Goal: Transaction & Acquisition: Purchase product/service

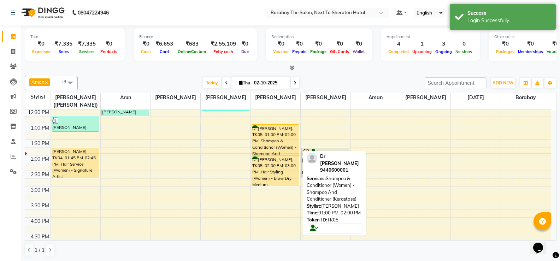
scroll to position [141, 0]
click at [271, 142] on div "Dr [PERSON_NAME], TK05, 01:00 PM-02:00 PM, Shampoo & Conditionor (Women) - Sham…" at bounding box center [275, 139] width 47 height 30
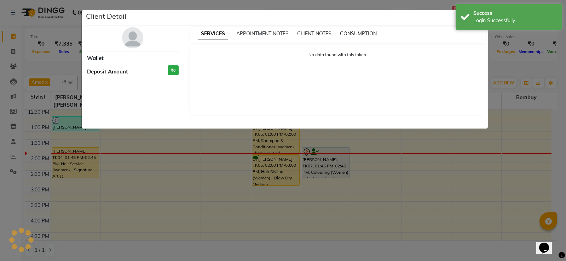
select select "1"
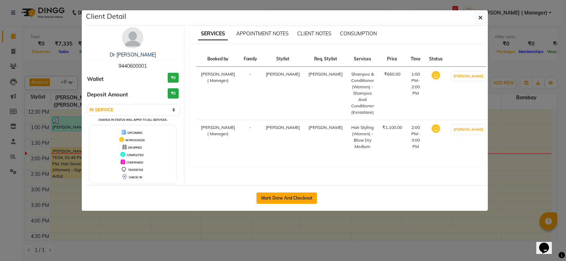
click at [278, 200] on button "Mark Done And Checkout" at bounding box center [286, 198] width 60 height 11
select select "service"
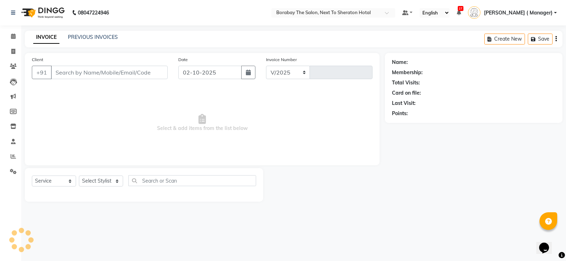
select select "4945"
type input "4126"
type input "9440600001"
select select "72779"
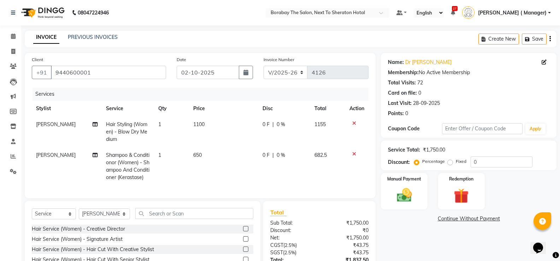
click at [125, 130] on span "Hair Styling (Women) - Blow Dry Medium" at bounding box center [126, 131] width 41 height 21
select select "72779"
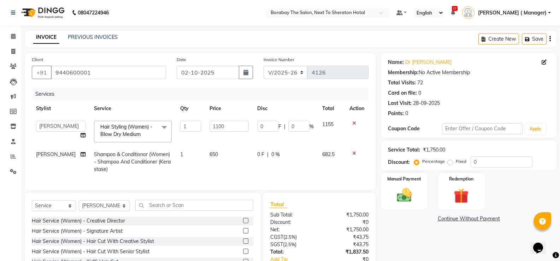
click at [157, 128] on span at bounding box center [164, 127] width 14 height 13
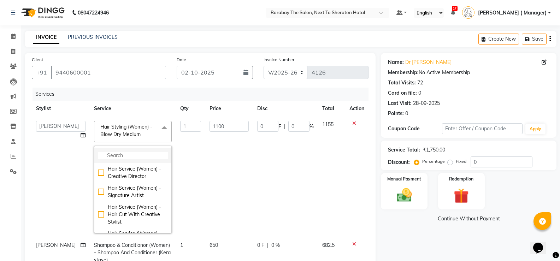
click at [104, 156] on input "multiselect-search" at bounding box center [133, 155] width 70 height 7
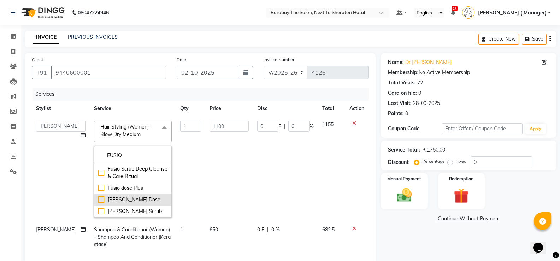
type input "FUSIO"
click at [98, 198] on div "[PERSON_NAME] Dose" at bounding box center [133, 199] width 70 height 7
checkbox input "true"
type input "3000"
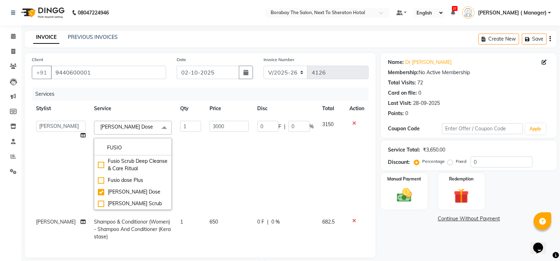
click at [77, 189] on td "Aman Arun Balu Bhasker Borabay Counter Borabay Dilnawaz Malik (Sameer) Easter H…" at bounding box center [61, 166] width 58 height 98
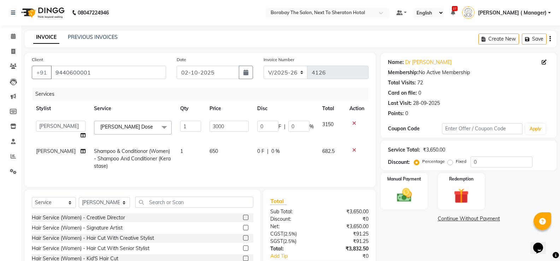
click at [137, 157] on span "Shampoo & Conditionor (Women) - Shampoo And Conditioner (Kerastase)" at bounding box center [132, 158] width 77 height 21
select select "72779"
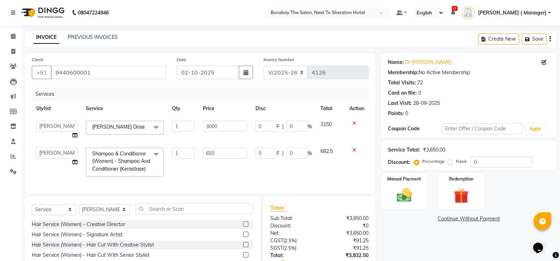
click at [152, 160] on span at bounding box center [156, 154] width 14 height 13
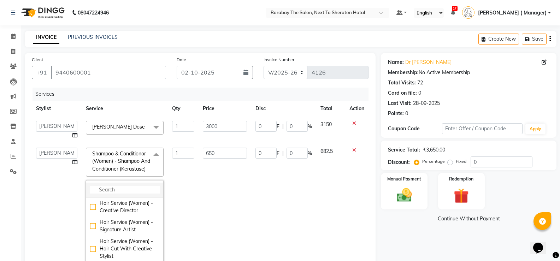
click at [114, 192] on input "multiselect-search" at bounding box center [125, 189] width 70 height 7
type input "H"
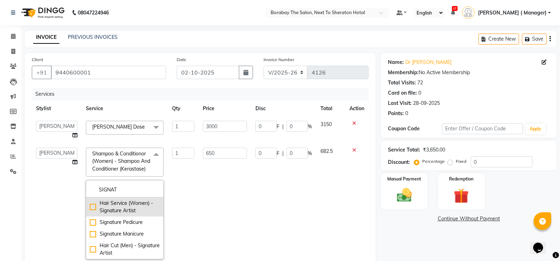
type input "SIGNAT"
click at [90, 208] on div "Hair Service (Women) - Signature Artist" at bounding box center [125, 207] width 70 height 15
checkbox input "true"
type input "2400"
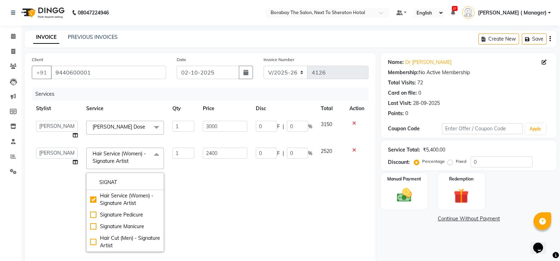
click at [317, 220] on td "2520" at bounding box center [331, 200] width 29 height 113
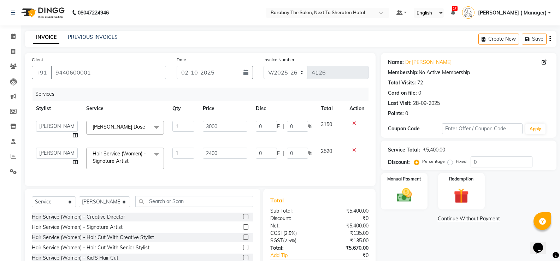
click at [248, 177] on div "Services Stylist Service Qty Price Disc Total Action Aman Arun Balu Bhasker Bor…" at bounding box center [200, 134] width 337 height 92
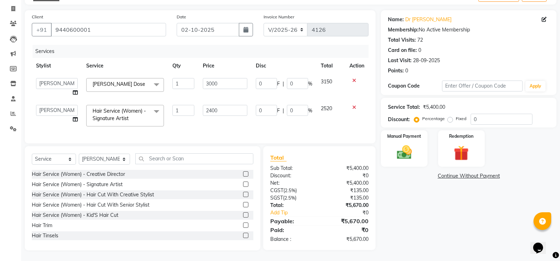
click at [190, 119] on td "1" at bounding box center [183, 116] width 30 height 30
click at [212, 157] on input "text" at bounding box center [194, 158] width 118 height 11
click at [492, 116] on input "0" at bounding box center [502, 119] width 62 height 11
type input "1"
type input "30"
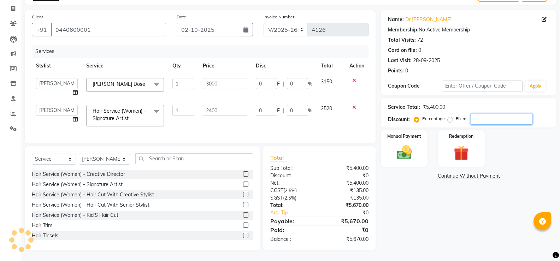
type input "1"
type input "24"
type input "1"
type input "10"
type input "300"
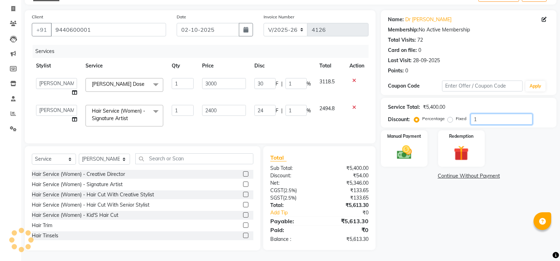
type input "10"
type input "240"
type input "10"
click at [462, 224] on div "Name: Dr Shilpa Membership: No Active Membership Total Visits: 72 Card on file:…" at bounding box center [471, 130] width 181 height 240
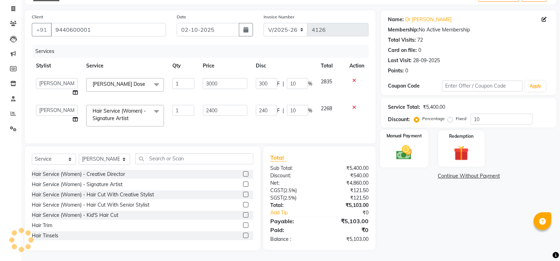
click at [400, 144] on img at bounding box center [404, 153] width 25 height 18
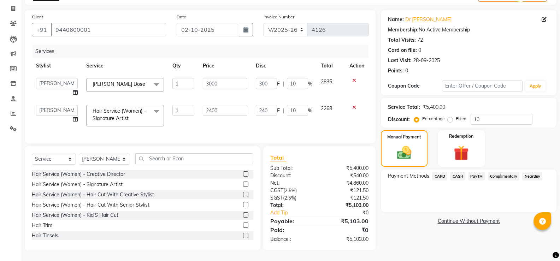
click at [441, 173] on span "CARD" at bounding box center [439, 177] width 15 height 8
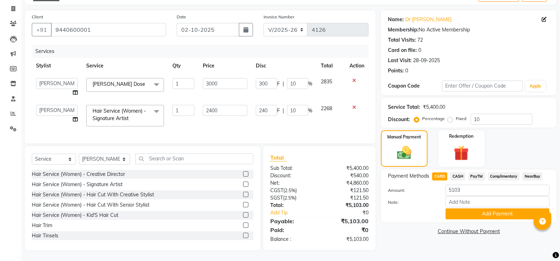
click at [477, 173] on span "PayTM" at bounding box center [476, 177] width 17 height 8
click at [478, 211] on button "Add Payment" at bounding box center [498, 214] width 104 height 11
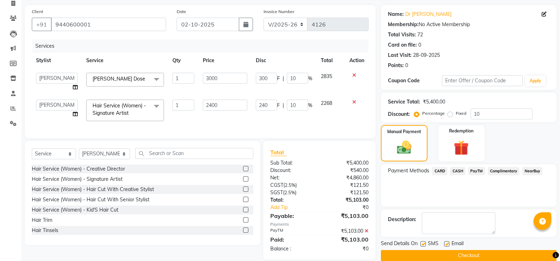
click at [466, 252] on button "Checkout" at bounding box center [469, 255] width 176 height 11
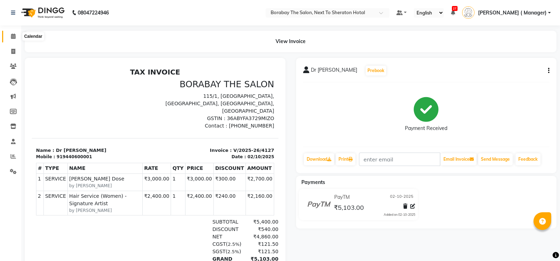
click at [14, 37] on icon at bounding box center [13, 36] width 5 height 5
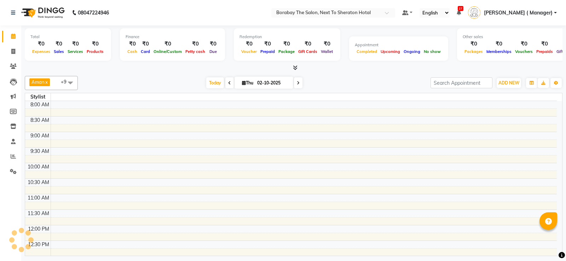
click at [264, 80] on input "02-10-2025" at bounding box center [272, 83] width 35 height 11
select select "10"
select select "2025"
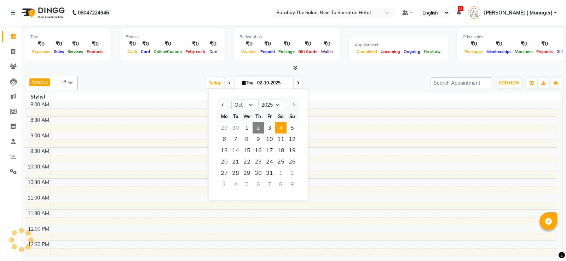
click at [282, 129] on span "4" at bounding box center [280, 127] width 11 height 11
type input "04-10-2025"
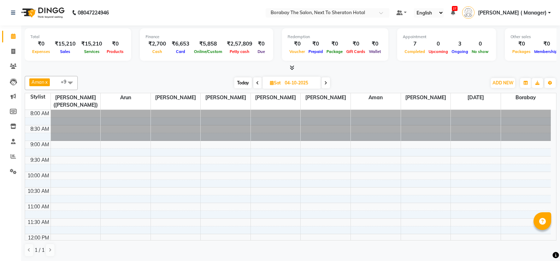
click at [72, 83] on span at bounding box center [70, 82] width 14 height 13
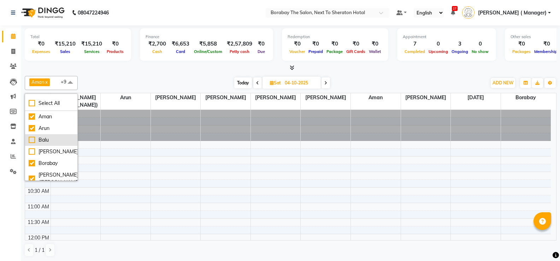
click at [32, 136] on div "Balu" at bounding box center [51, 139] width 45 height 7
checkbox input "true"
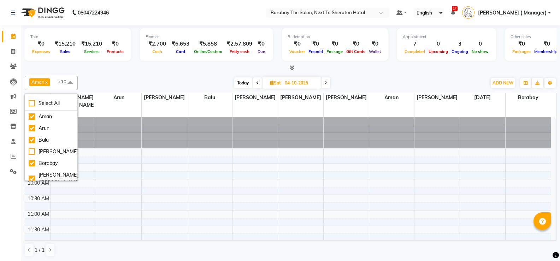
click at [95, 85] on div "Today Sat 04-10-2025" at bounding box center [282, 83] width 402 height 11
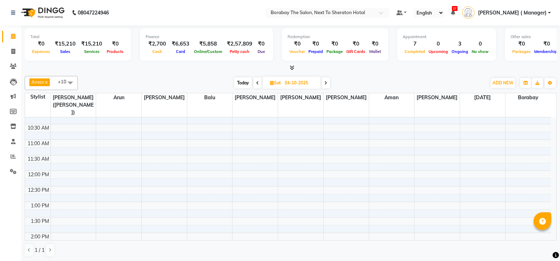
scroll to position [106, 0]
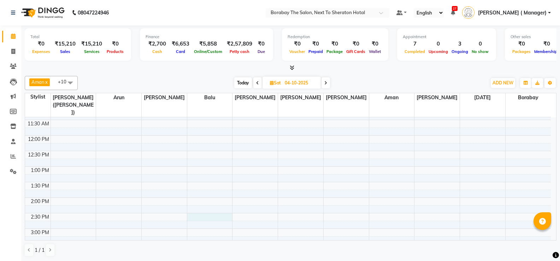
click at [208, 207] on div "8:00 AM 8:30 AM 9:00 AM 9:30 AM 10:00 AM 10:30 AM 11:00 AM 11:30 AM 12:00 PM 12…" at bounding box center [288, 213] width 526 height 404
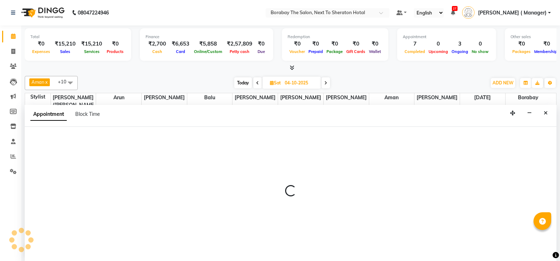
scroll to position [0, 0]
select select "31366"
select select "870"
select select "tentative"
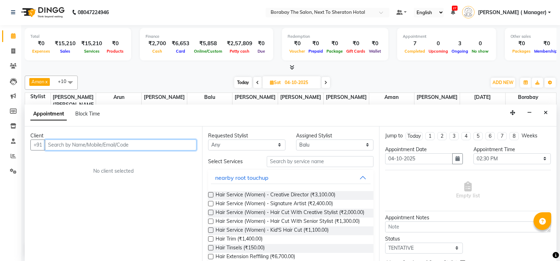
click at [91, 144] on input "text" at bounding box center [121, 145] width 152 height 11
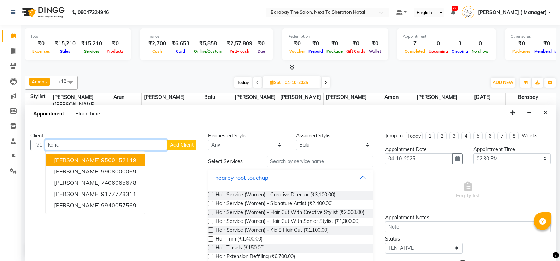
click at [100, 163] on span "Kanchan Chakravarty" at bounding box center [77, 160] width 46 height 7
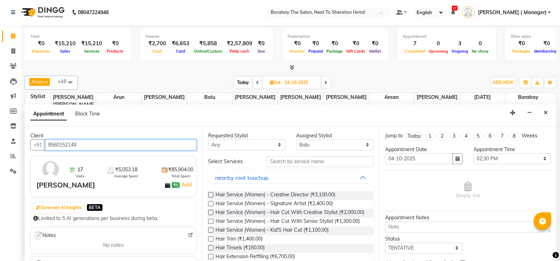
type input "9560152149"
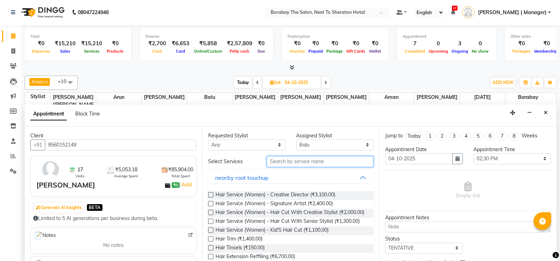
click at [284, 164] on input "text" at bounding box center [320, 161] width 107 height 11
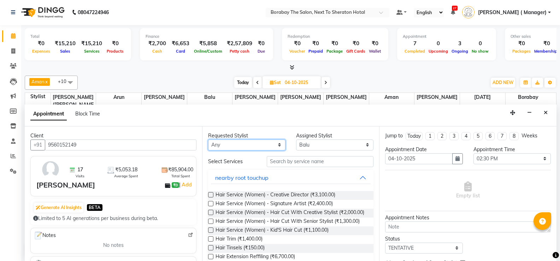
click at [263, 141] on select "Any Aman Arun Balu Bhasker Borabay Dilnawaz Malik (Sameer) Easter Hannah Perri …" at bounding box center [246, 145] width 77 height 11
select select "31366"
click at [208, 140] on select "Any Aman Arun Balu Bhasker Borabay Dilnawaz Malik (Sameer) Easter Hannah Perri …" at bounding box center [246, 145] width 77 height 11
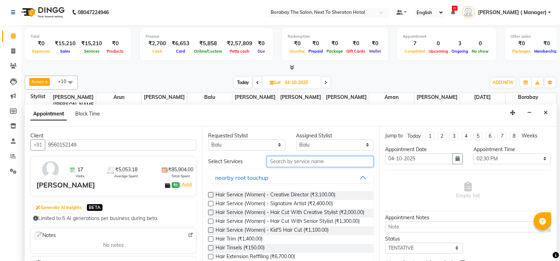
click at [297, 157] on input "text" at bounding box center [320, 161] width 107 height 11
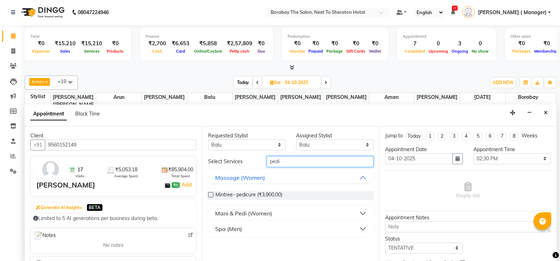
type input "pedi"
click at [273, 213] on button "Mani & Pedi (Women)" at bounding box center [291, 213] width 160 height 13
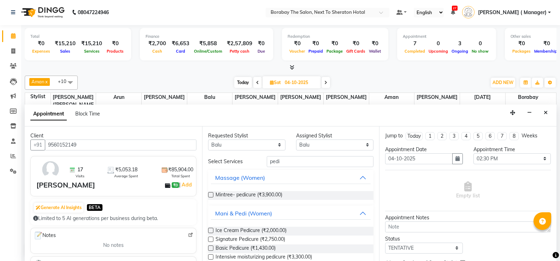
click at [212, 249] on label at bounding box center [210, 248] width 5 height 5
click at [212, 249] on input "checkbox" at bounding box center [210, 249] width 5 height 5
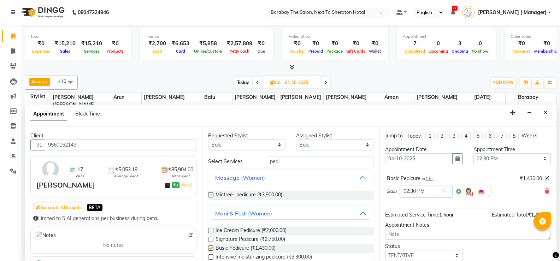
checkbox input "false"
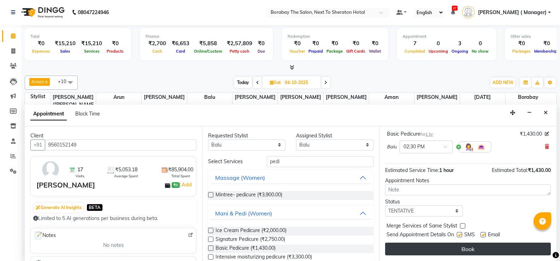
click at [495, 247] on button "Book" at bounding box center [468, 249] width 166 height 13
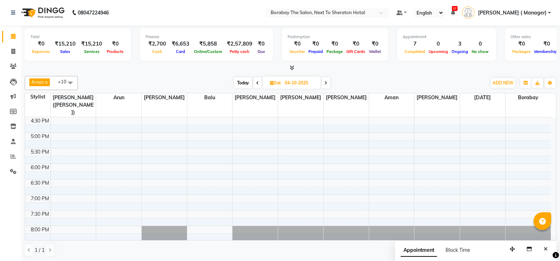
scroll to position [274, 0]
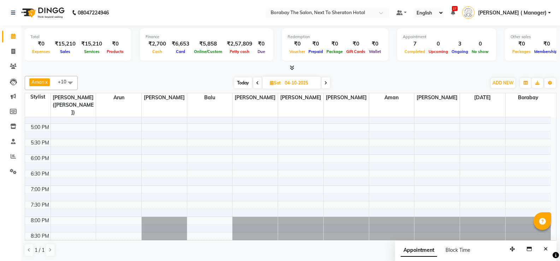
click at [241, 83] on span "Today" at bounding box center [243, 82] width 18 height 11
type input "02-10-2025"
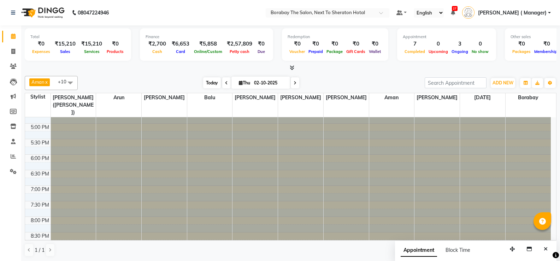
scroll to position [0, 0]
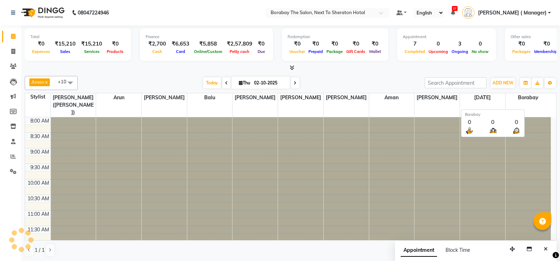
click at [547, 104] on th "Borabay" at bounding box center [529, 105] width 46 height 24
click at [79, 64] on div at bounding box center [291, 67] width 532 height 7
click at [14, 157] on icon at bounding box center [13, 156] width 5 height 5
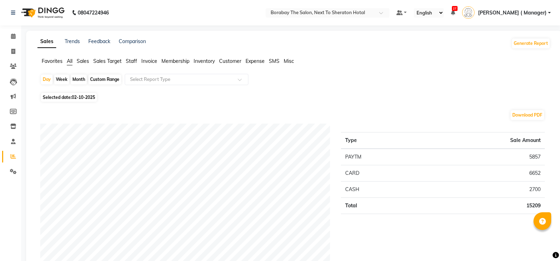
click at [133, 61] on span "Staff" at bounding box center [131, 61] width 11 height 6
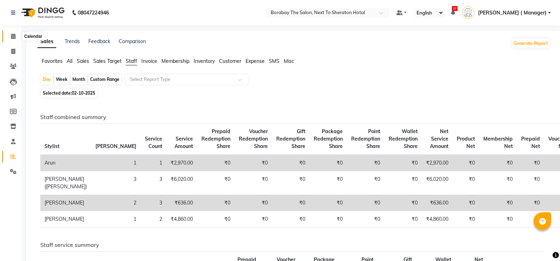
click at [12, 37] on icon at bounding box center [13, 36] width 5 height 5
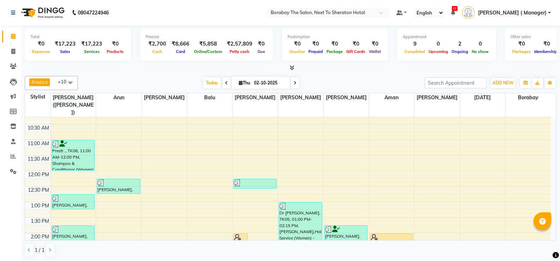
scroll to position [177, 0]
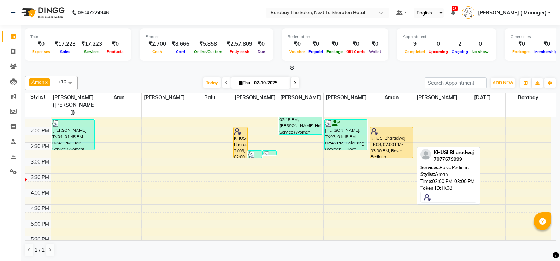
click at [387, 141] on div "KHUSI Bharadwaj, TK08, 02:00 PM-03:00 PM, Basic Pedicure" at bounding box center [391, 143] width 43 height 30
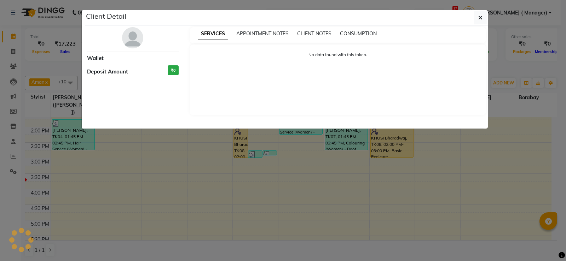
select select "1"
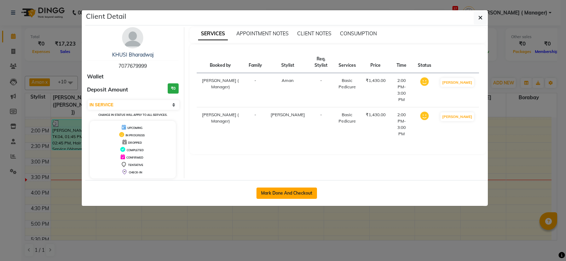
drag, startPoint x: 284, startPoint y: 186, endPoint x: 283, endPoint y: 194, distance: 7.5
click at [283, 193] on div "Mark Done And Checkout" at bounding box center [286, 193] width 402 height 26
click at [282, 196] on button "Mark Done And Checkout" at bounding box center [286, 193] width 60 height 11
select select "service"
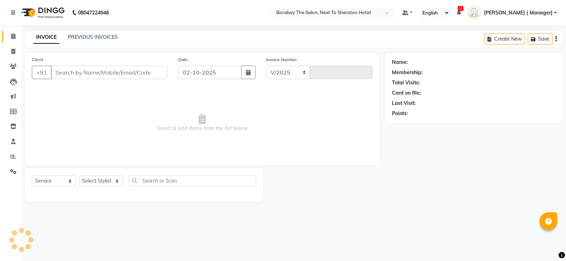
select select "4945"
type input "4129"
type input "7077679999"
select select "83003"
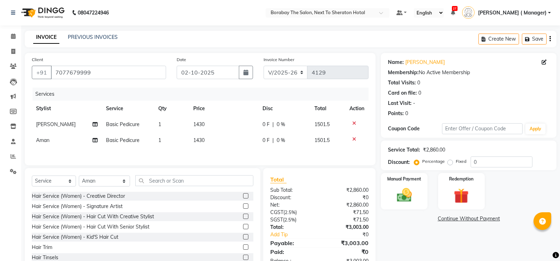
click at [119, 143] on span "Basic Pedicure" at bounding box center [123, 140] width 34 height 6
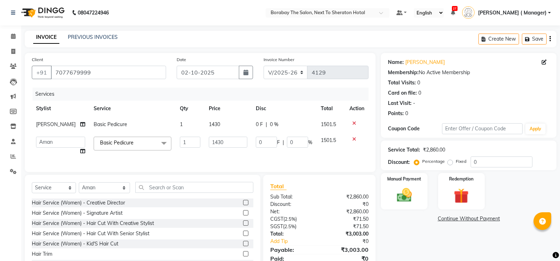
click at [148, 147] on span "Basic Pedicure x" at bounding box center [133, 144] width 78 height 14
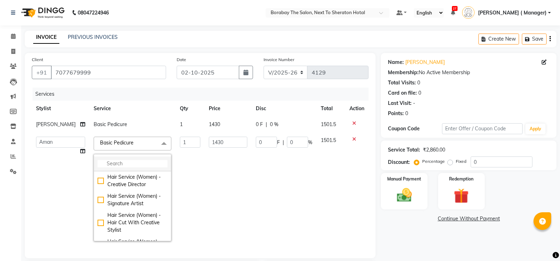
click at [106, 161] on input "multiselect-search" at bounding box center [133, 163] width 70 height 7
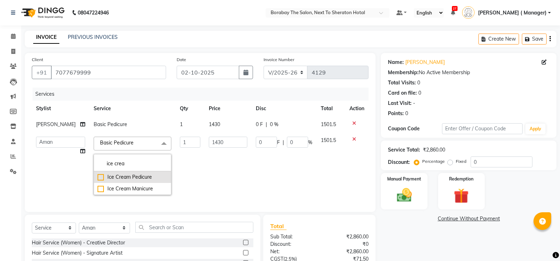
type input "ice crea"
click at [98, 178] on div "Ice Cream Pedicure" at bounding box center [133, 177] width 70 height 7
checkbox input "true"
type input "2000"
click at [258, 174] on td "0 F | 0 %" at bounding box center [284, 166] width 65 height 67
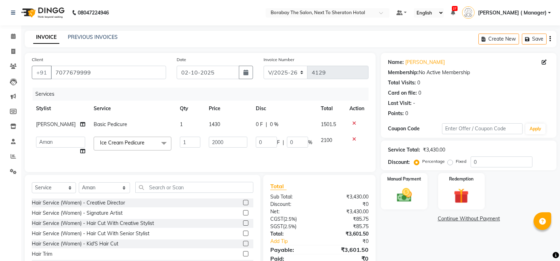
scroll to position [34, 0]
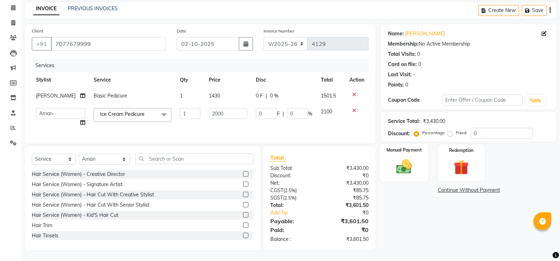
click at [424, 157] on div "Manual Payment" at bounding box center [404, 163] width 48 height 38
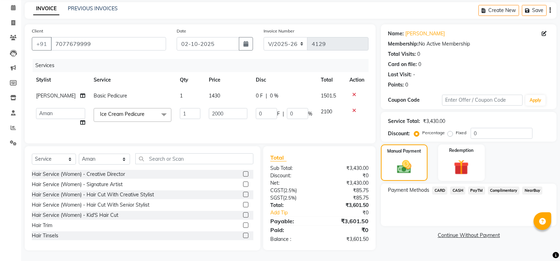
click at [478, 188] on span "PayTM" at bounding box center [476, 191] width 17 height 8
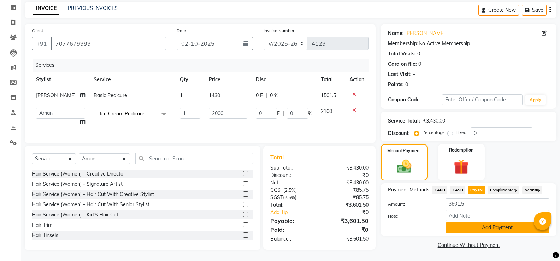
click at [475, 222] on button "Add Payment" at bounding box center [498, 227] width 104 height 11
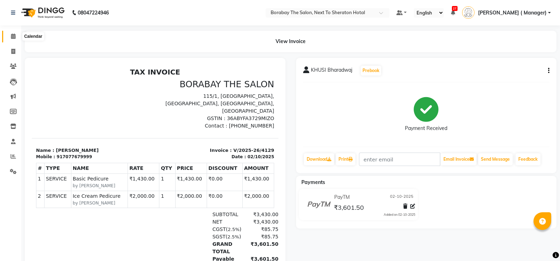
click at [14, 36] on icon at bounding box center [13, 36] width 5 height 5
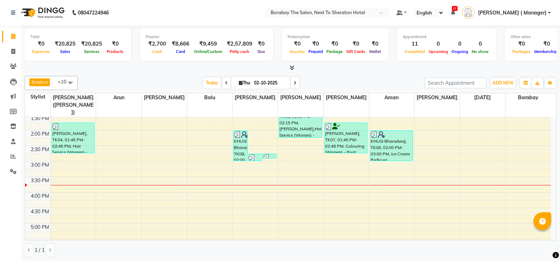
scroll to position [177, 0]
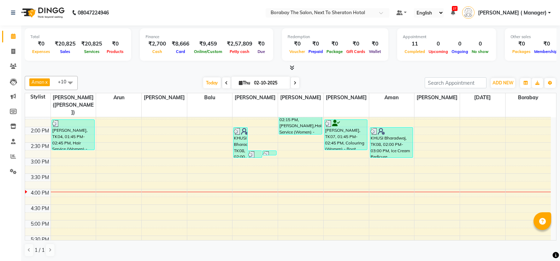
drag, startPoint x: 338, startPoint y: 203, endPoint x: 563, endPoint y: 198, distance: 225.6
drag, startPoint x: 563, startPoint y: 198, endPoint x: 255, endPoint y: 73, distance: 332.5
click at [255, 73] on div "Total ₹0 Expenses ₹20,825 Sales ₹20,825 Services ₹0 Products Finance ₹2,700 Cas…" at bounding box center [290, 143] width 539 height 236
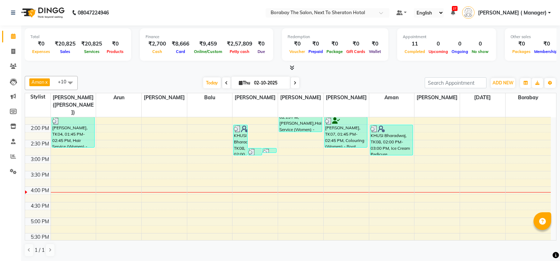
scroll to position [180, 0]
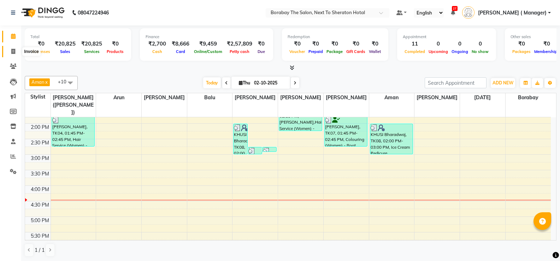
click at [13, 51] on icon at bounding box center [13, 51] width 4 height 5
select select "service"
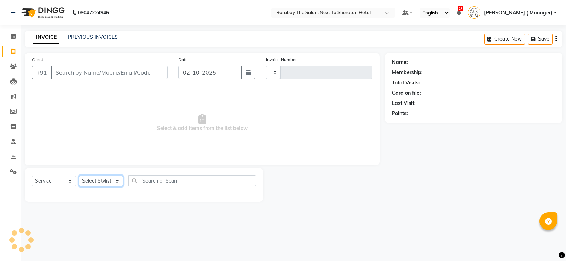
click at [108, 183] on select "Select Stylist" at bounding box center [101, 181] width 44 height 11
select select "4945"
type input "4130"
click at [104, 180] on select "Select Stylist Aman Arun Balu Bhasker Borabay Counter Borabay Dilnawaz Malik (S…" at bounding box center [105, 181] width 52 height 11
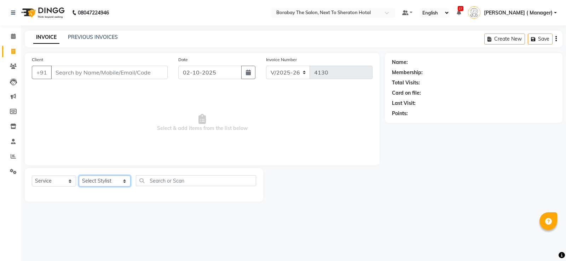
select select "31355"
click at [79, 176] on select "Select Stylist Aman Arun Balu Bhasker Borabay Counter Borabay Dilnawaz Malik (S…" at bounding box center [105, 181] width 52 height 11
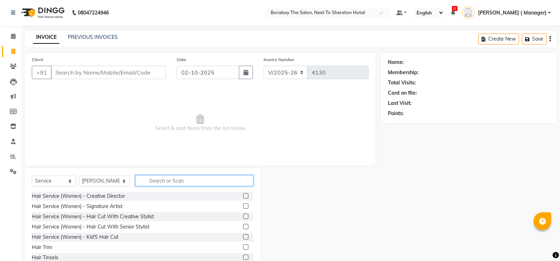
click at [180, 183] on input "text" at bounding box center [194, 180] width 118 height 11
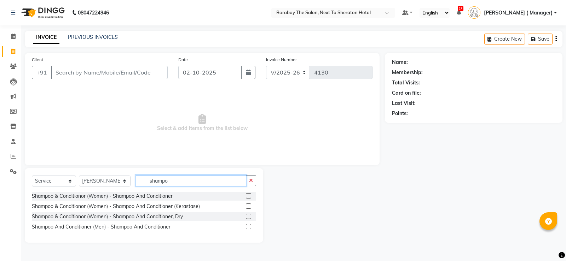
type input "shampo"
click at [247, 207] on label at bounding box center [248, 206] width 5 height 5
click at [247, 207] on input "checkbox" at bounding box center [248, 206] width 5 height 5
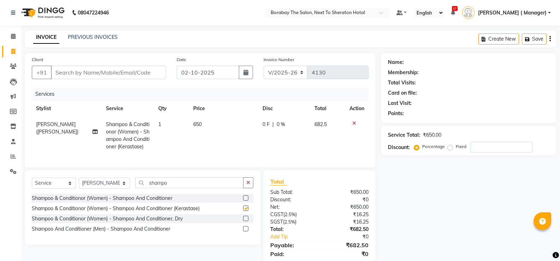
checkbox input "false"
click at [191, 194] on div "Select Service Product Membership Package Voucher Prepaid Gift Card Select Styl…" at bounding box center [143, 185] width 222 height 17
click at [177, 182] on div "Select Service Product Membership Package Voucher Prepaid Gift Card Select Styl…" at bounding box center [143, 207] width 236 height 75
click at [176, 186] on input "shampo" at bounding box center [189, 182] width 108 height 11
type input "s"
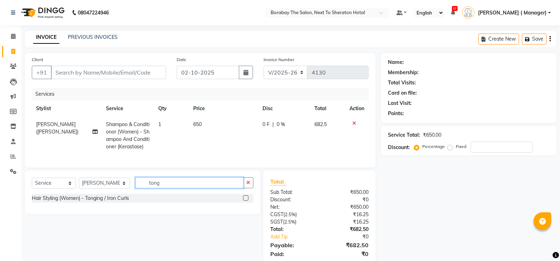
type input "tong"
click at [245, 201] on label at bounding box center [245, 197] width 5 height 5
click at [245, 201] on input "checkbox" at bounding box center [245, 198] width 5 height 5
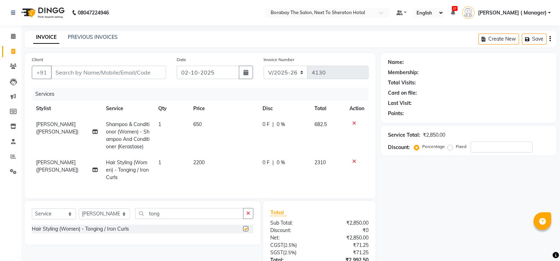
checkbox input "false"
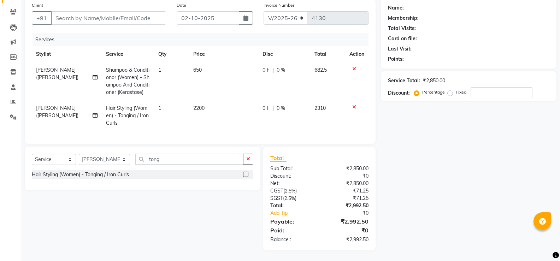
click at [196, 105] on span "2200" at bounding box center [198, 108] width 11 height 6
click at [189, 100] on td "1" at bounding box center [171, 115] width 35 height 31
select select "31355"
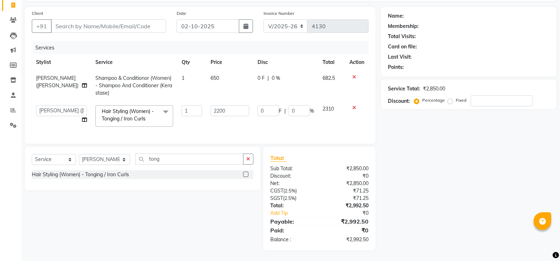
scroll to position [52, 0]
click at [211, 105] on input "2200" at bounding box center [230, 110] width 39 height 11
type input "1700"
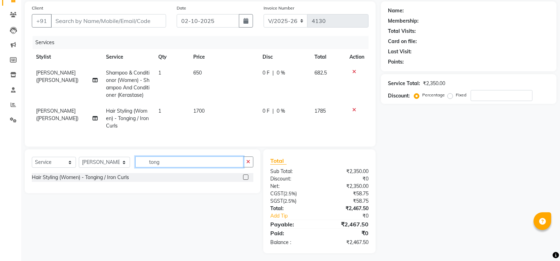
click at [163, 158] on div "Select Service Product Membership Package Voucher Prepaid Gift Card Select Styl…" at bounding box center [143, 172] width 236 height 44
click at [104, 167] on select "Select Stylist Aman Arun Balu Bhasker Borabay Counter Borabay Dilnawaz Malik (S…" at bounding box center [104, 162] width 51 height 11
select select "89708"
click at [79, 162] on select "Select Stylist Aman Arun Balu Bhasker Borabay Counter Borabay Dilnawaz Malik (S…" at bounding box center [104, 162] width 51 height 11
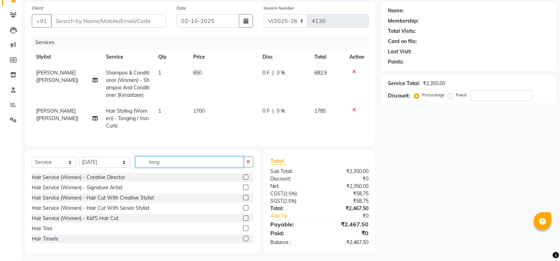
click at [175, 165] on input "tong" at bounding box center [189, 162] width 108 height 11
type input "t"
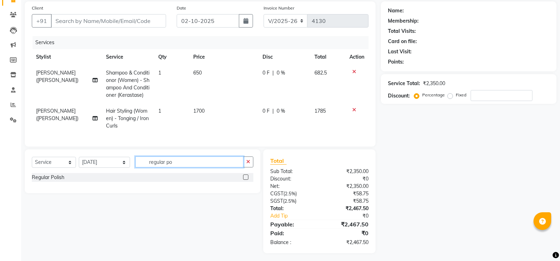
type input "regular po"
click at [246, 180] on label at bounding box center [245, 177] width 5 height 5
click at [246, 180] on input "checkbox" at bounding box center [245, 177] width 5 height 5
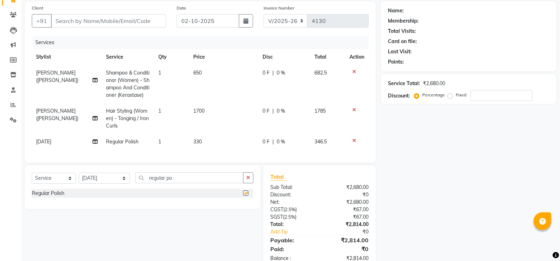
checkbox input "false"
click at [116, 184] on select "Select Stylist Aman Arun Balu Bhasker Borabay Counter Borabay Dilnawaz Malik (S…" at bounding box center [104, 178] width 51 height 11
select select "32380"
click at [79, 178] on select "Select Stylist Aman Arun Balu Bhasker Borabay Counter Borabay Dilnawaz Malik (S…" at bounding box center [104, 178] width 51 height 11
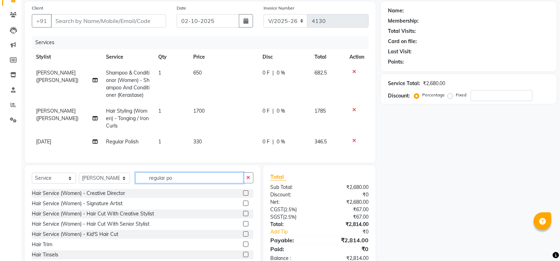
click at [174, 182] on input "regular po" at bounding box center [189, 178] width 108 height 11
type input "r"
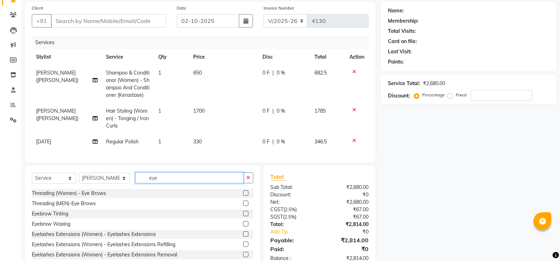
type input "eye"
click at [243, 196] on label at bounding box center [245, 193] width 5 height 5
click at [243, 196] on input "checkbox" at bounding box center [245, 193] width 5 height 5
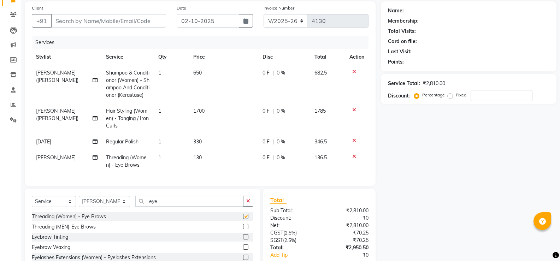
checkbox input "false"
click at [483, 98] on input "number" at bounding box center [502, 95] width 62 height 11
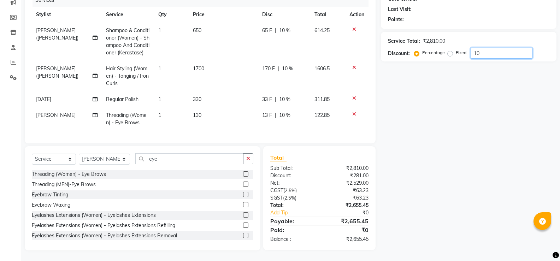
scroll to position [0, 0]
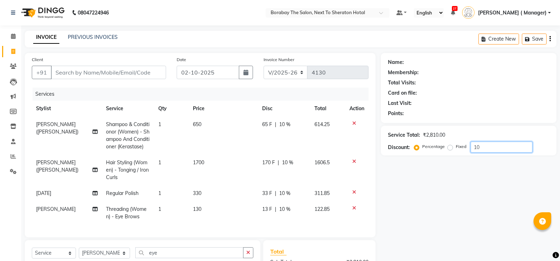
type input "10"
click at [111, 74] on input "Client" at bounding box center [108, 72] width 115 height 13
type input "m"
type input "0"
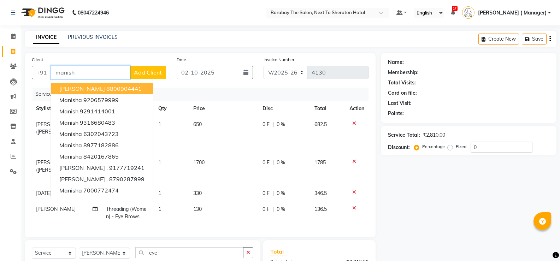
scroll to position [99, 0]
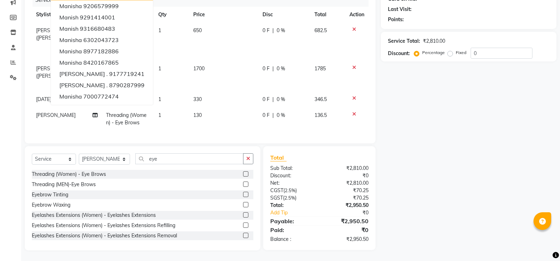
type input "manish"
click at [509, 48] on input "0" at bounding box center [502, 53] width 62 height 11
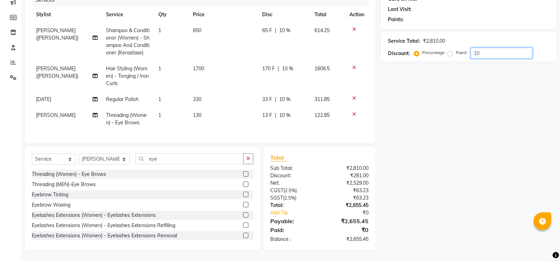
scroll to position [64, 0]
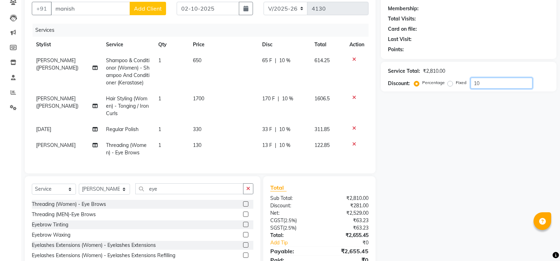
type input "10"
click at [89, 7] on input "manish" at bounding box center [90, 8] width 79 height 13
type input "manis"
type input "0"
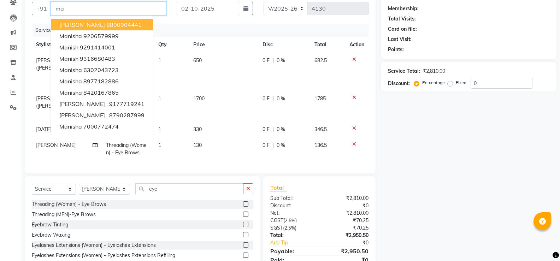
type input "m"
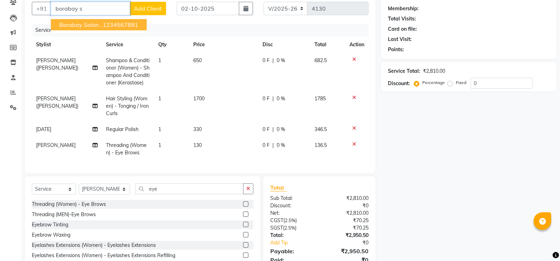
click at [93, 26] on span "Borabay salon ." at bounding box center [80, 24] width 42 height 7
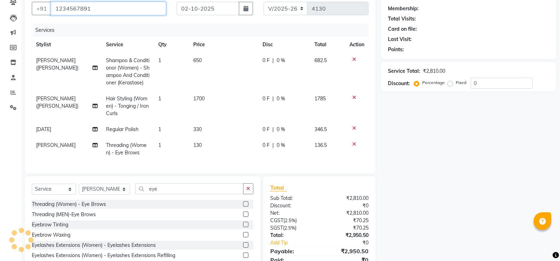
type input "1234567891"
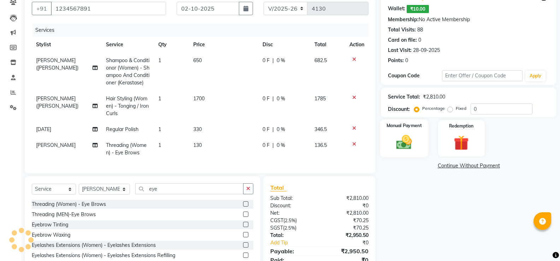
click at [418, 119] on div "Manual Payment" at bounding box center [404, 138] width 48 height 38
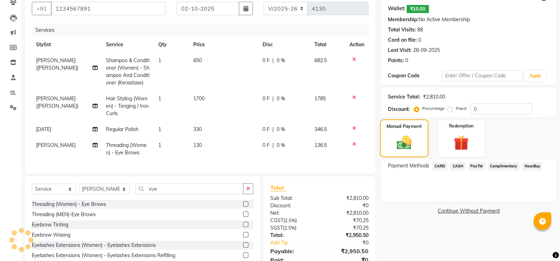
scroll to position [99, 0]
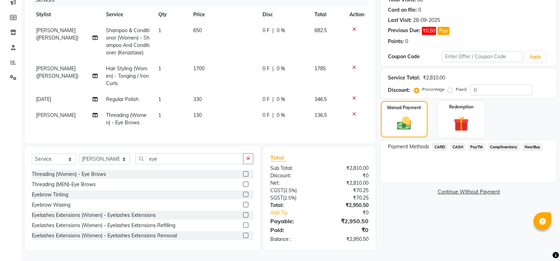
click at [475, 145] on span "PayTM" at bounding box center [476, 147] width 17 height 8
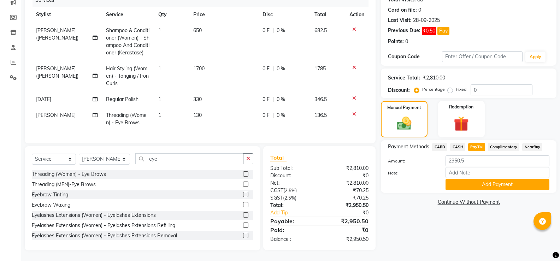
click at [442, 143] on span "CARD" at bounding box center [439, 147] width 15 height 8
click at [487, 180] on button "Add Payment" at bounding box center [498, 184] width 104 height 11
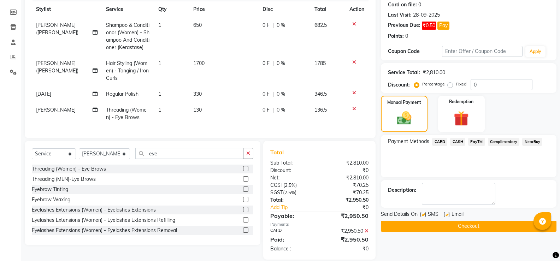
click at [481, 223] on button "Checkout" at bounding box center [469, 226] width 176 height 11
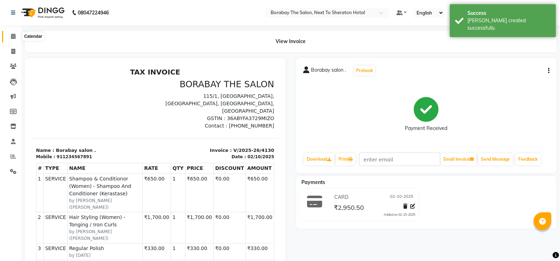
click at [16, 40] on span at bounding box center [13, 37] width 12 height 8
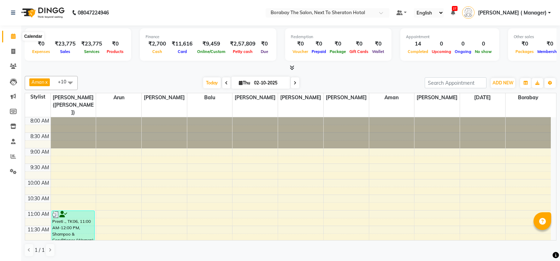
click at [14, 36] on icon at bounding box center [13, 36] width 5 height 5
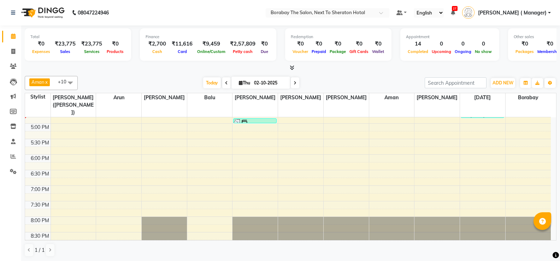
scroll to position [203, 0]
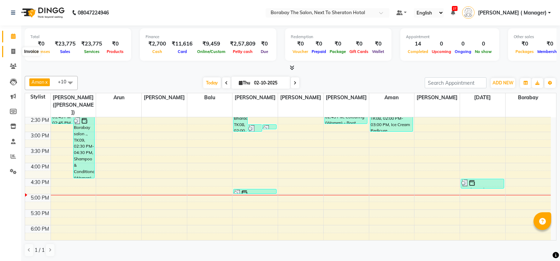
drag, startPoint x: 305, startPoint y: 189, endPoint x: 14, endPoint y: 51, distance: 322.6
click at [14, 51] on icon at bounding box center [13, 51] width 4 height 5
select select "service"
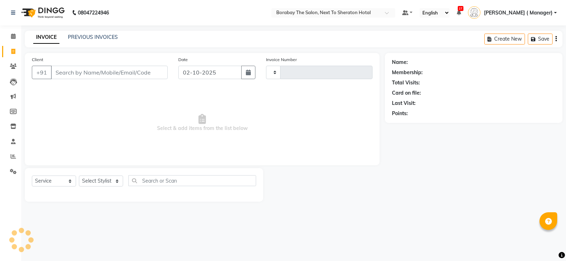
type input "4131"
select select "4945"
click at [92, 72] on input "Client" at bounding box center [109, 72] width 117 height 13
click at [97, 183] on select "Select Stylist" at bounding box center [101, 181] width 44 height 11
select select "31355"
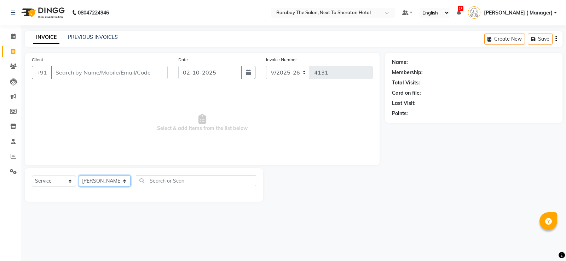
click at [79, 176] on select "Select Stylist Aman Arun Balu Bhasker Borabay Counter Borabay Dilnawaz Malik (S…" at bounding box center [105, 181] width 52 height 11
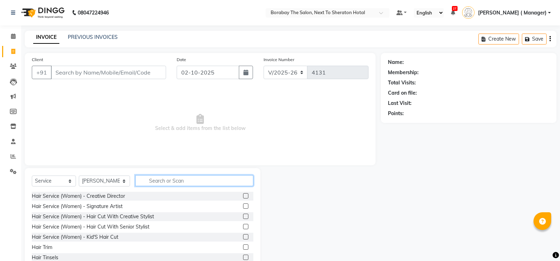
click at [192, 180] on input "text" at bounding box center [194, 180] width 118 height 11
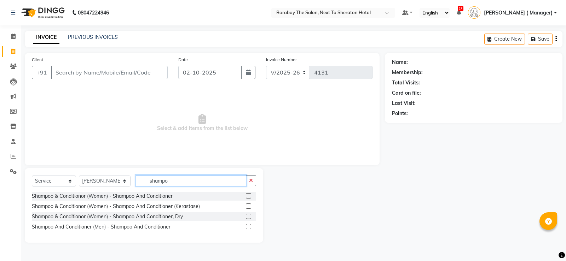
type input "shampo"
click at [247, 208] on label at bounding box center [248, 206] width 5 height 5
click at [247, 208] on input "checkbox" at bounding box center [248, 206] width 5 height 5
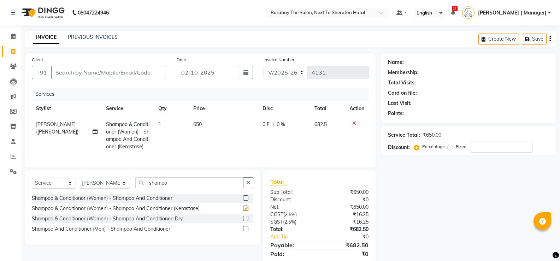
checkbox input "false"
click at [162, 188] on input "shampo" at bounding box center [189, 182] width 108 height 11
type input "s"
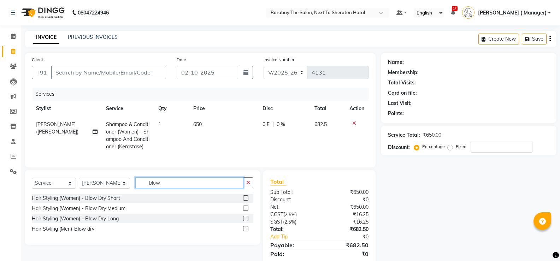
type input "blow"
click at [246, 221] on label at bounding box center [245, 218] width 5 height 5
click at [246, 221] on input "checkbox" at bounding box center [245, 219] width 5 height 5
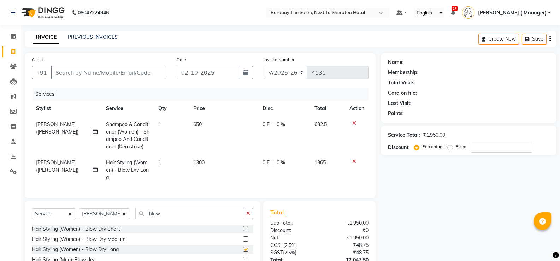
checkbox input "false"
click at [121, 75] on input "Client" at bounding box center [108, 72] width 115 height 13
type input "9"
type input "0"
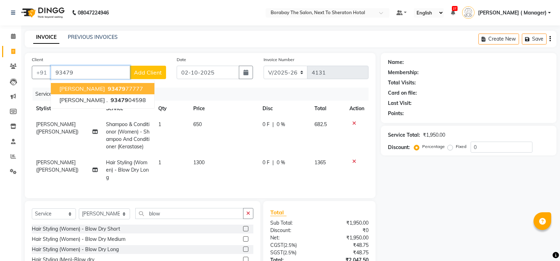
click at [117, 89] on span "93479" at bounding box center [117, 88] width 18 height 7
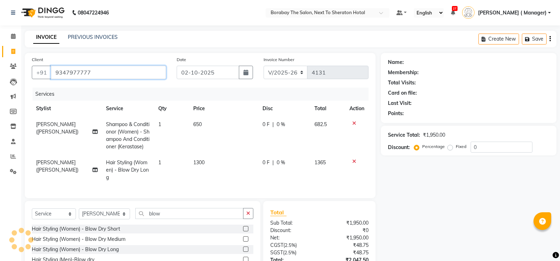
type input "9347977777"
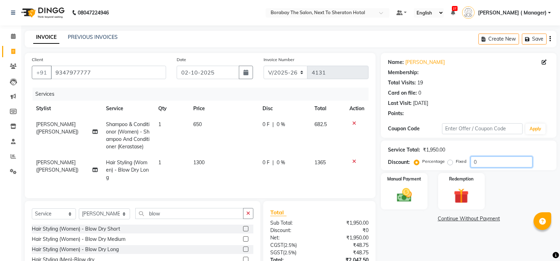
click at [496, 157] on input "0" at bounding box center [502, 162] width 62 height 11
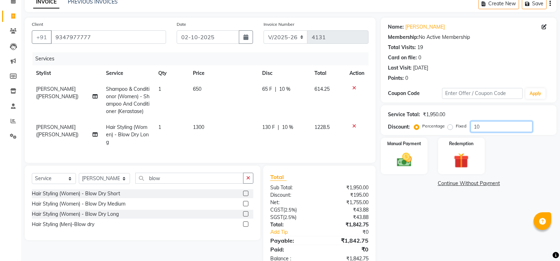
scroll to position [60, 0]
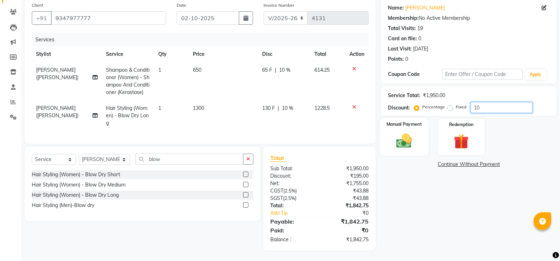
type input "10"
click at [413, 126] on div "Manual Payment" at bounding box center [404, 137] width 48 height 38
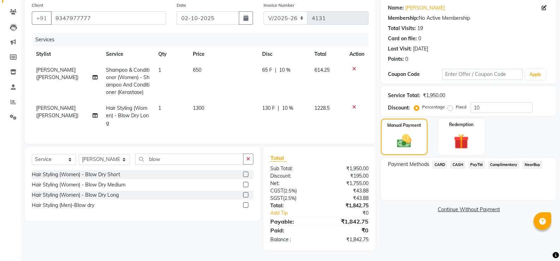
click at [475, 162] on span "PayTM" at bounding box center [476, 165] width 17 height 8
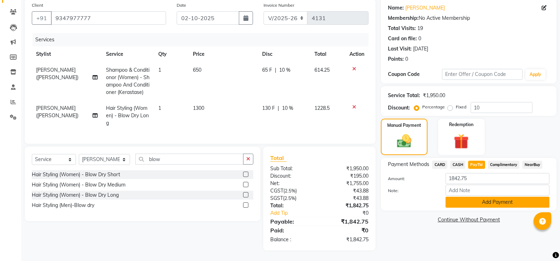
click at [490, 197] on button "Add Payment" at bounding box center [498, 202] width 104 height 11
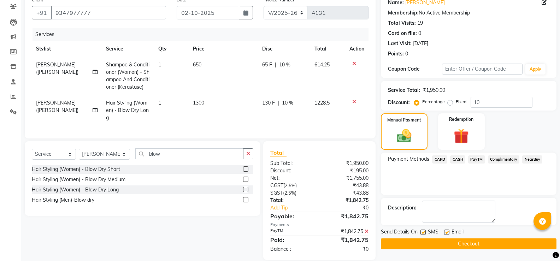
click at [483, 239] on button "Checkout" at bounding box center [469, 244] width 176 height 11
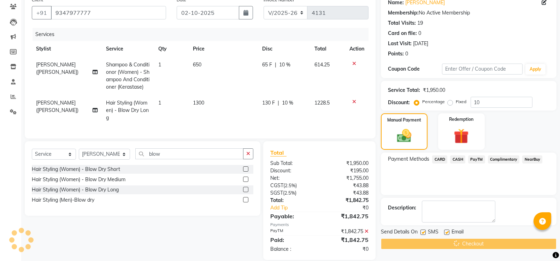
scroll to position [75, 0]
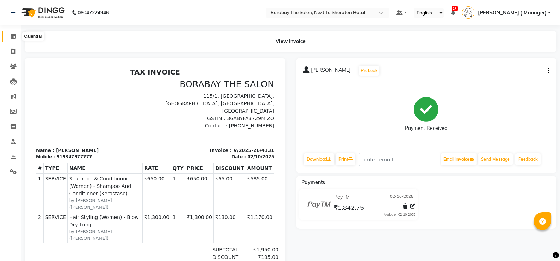
click at [14, 35] on icon at bounding box center [13, 36] width 5 height 5
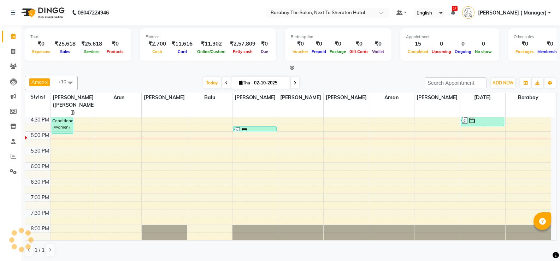
scroll to position [274, 0]
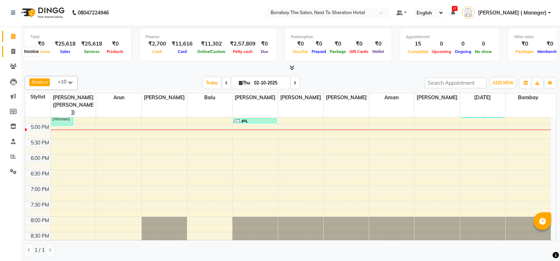
click at [14, 52] on icon at bounding box center [13, 51] width 4 height 5
select select "service"
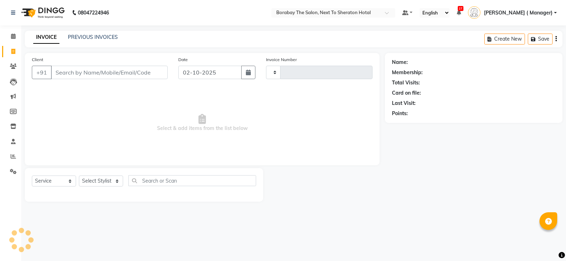
type input "4132"
select select "4945"
click at [109, 38] on link "PREVIOUS INVOICES" at bounding box center [93, 37] width 50 height 6
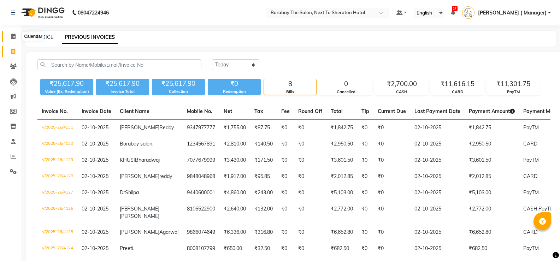
click at [14, 33] on span at bounding box center [13, 37] width 12 height 8
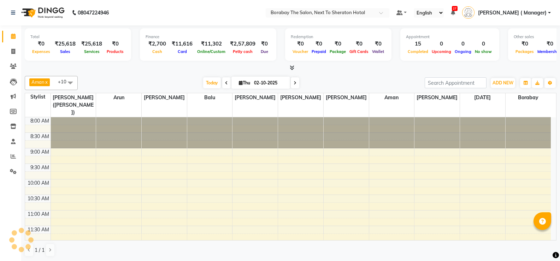
scroll to position [260, 0]
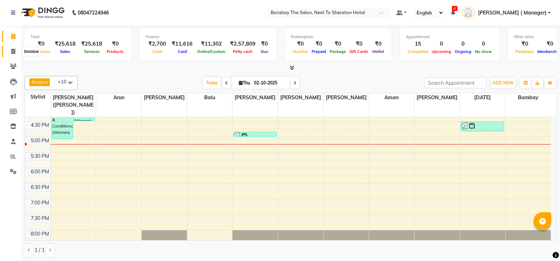
click at [12, 54] on icon at bounding box center [13, 51] width 4 height 5
select select "service"
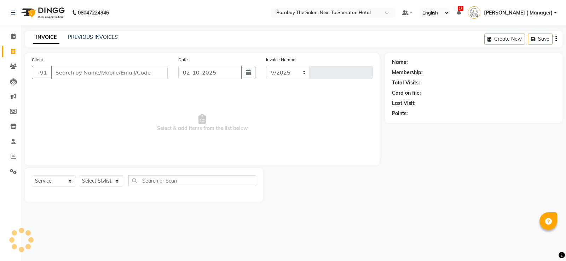
select select "4945"
type input "4132"
click at [135, 74] on input "Client" at bounding box center [109, 72] width 117 height 13
click at [114, 174] on div "Select Service Product Membership Package Voucher Prepaid Gift Card Select Styl…" at bounding box center [144, 185] width 238 height 34
click at [113, 180] on select "Select Stylist Aman Arun Balu Bhasker Borabay Counter Borabay Dilnawaz Malik (S…" at bounding box center [105, 181] width 52 height 11
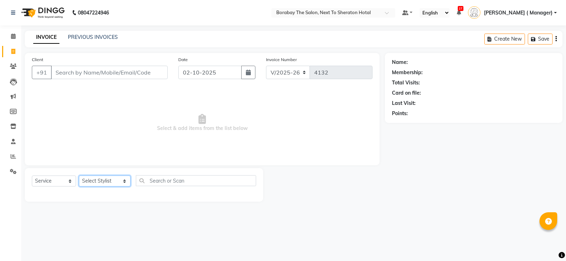
select select "78121"
click at [79, 176] on select "Select Stylist Aman Arun Balu Bhasker Borabay Counter Borabay Dilnawaz Malik (S…" at bounding box center [105, 181] width 52 height 11
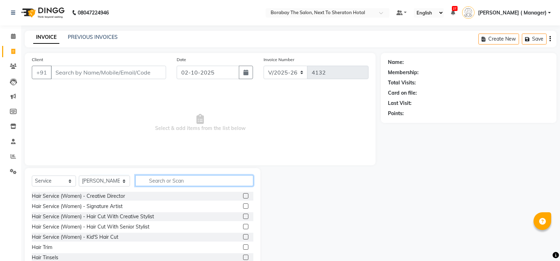
click at [172, 183] on input "text" at bounding box center [194, 180] width 118 height 11
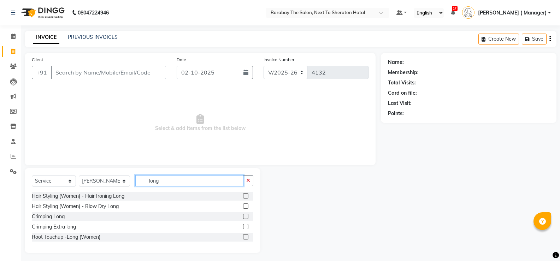
type input "long"
click at [246, 235] on label at bounding box center [245, 236] width 5 height 5
click at [246, 235] on input "checkbox" at bounding box center [245, 237] width 5 height 5
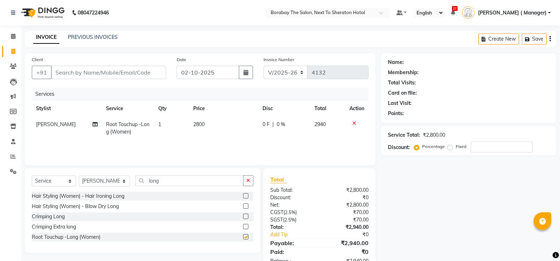
checkbox input "false"
click at [106, 67] on input "Client" at bounding box center [108, 72] width 115 height 13
type input "9"
type input "0"
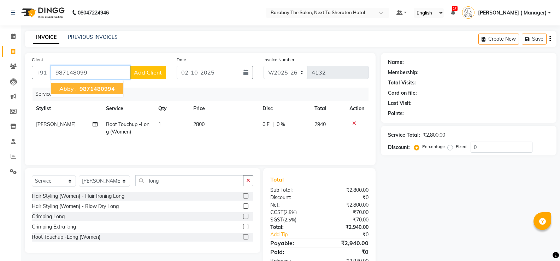
click at [109, 92] on button "Abby . 987148099 4" at bounding box center [87, 88] width 72 height 11
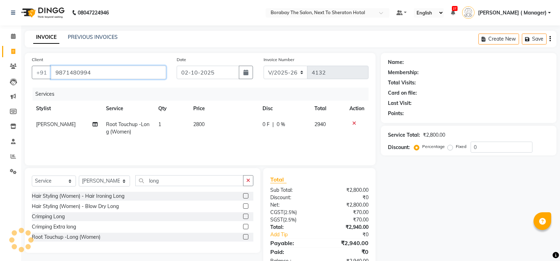
type input "9871480994"
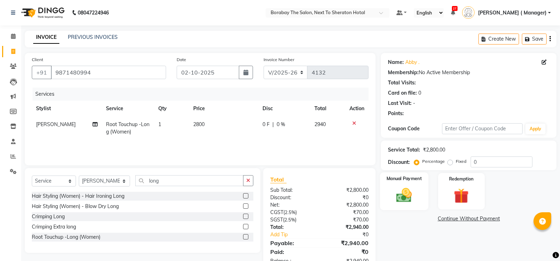
scroll to position [22, 0]
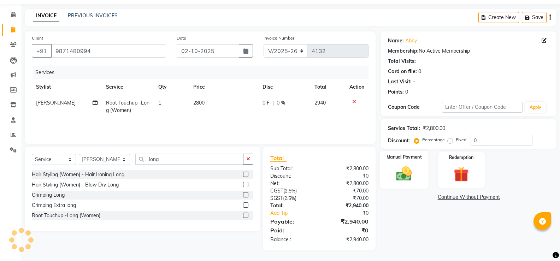
click at [419, 165] on div "Manual Payment" at bounding box center [404, 170] width 48 height 38
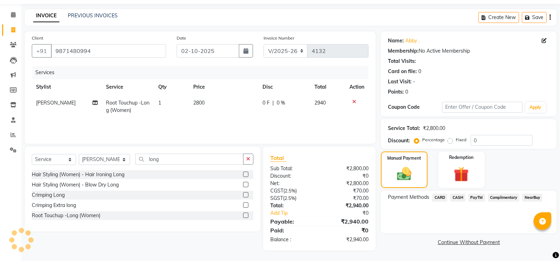
click at [475, 195] on span "PayTM" at bounding box center [476, 198] width 17 height 8
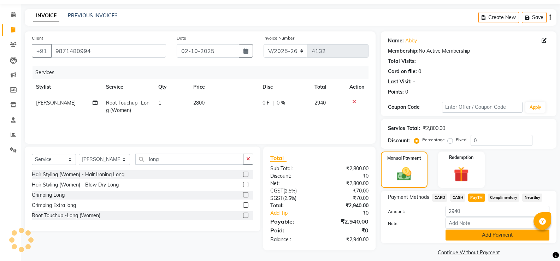
click at [478, 235] on button "Add Payment" at bounding box center [498, 235] width 104 height 11
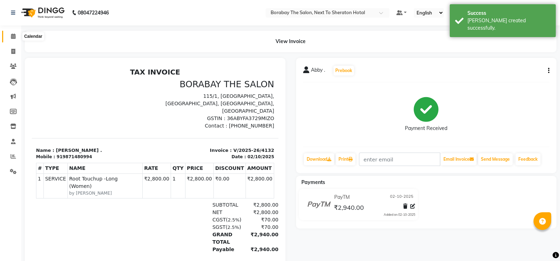
click at [16, 37] on span at bounding box center [13, 37] width 12 height 8
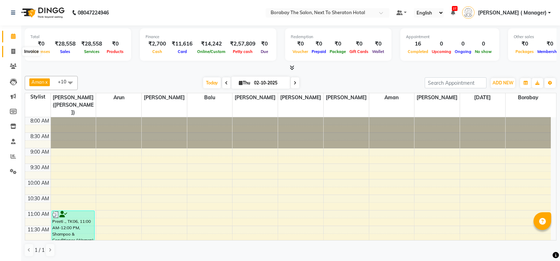
click at [15, 53] on icon at bounding box center [13, 51] width 4 height 5
select select "service"
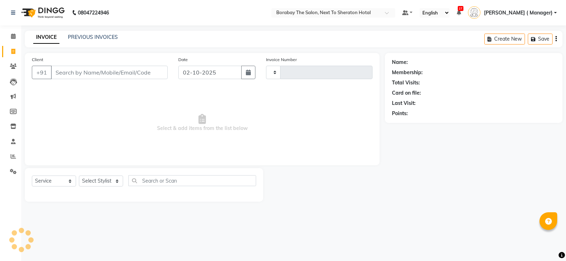
type input "4133"
select select "4945"
click at [97, 39] on link "PREVIOUS INVOICES" at bounding box center [93, 37] width 50 height 6
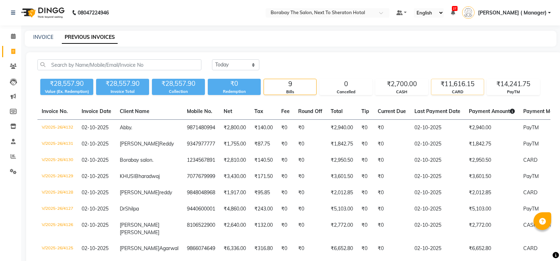
click at [454, 87] on div "₹11,616.15" at bounding box center [458, 84] width 52 height 10
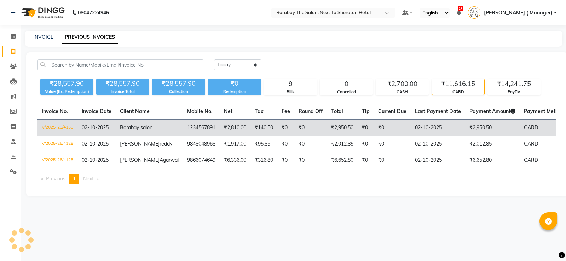
click at [66, 126] on td "V/2025-26/4130" at bounding box center [57, 128] width 40 height 17
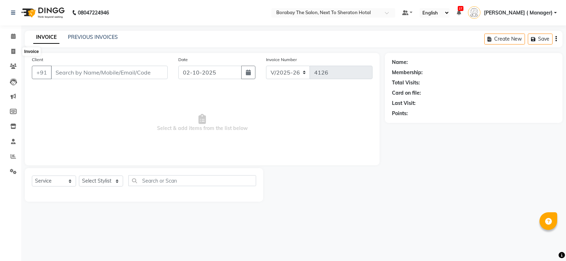
select select "4945"
select select "service"
click at [13, 38] on icon at bounding box center [13, 36] width 5 height 5
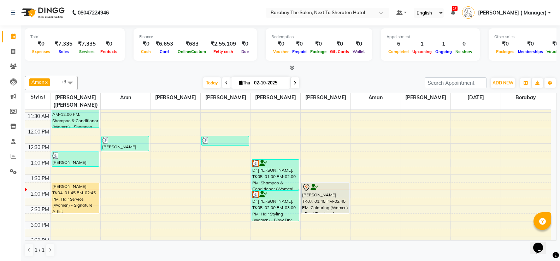
scroll to position [177, 0]
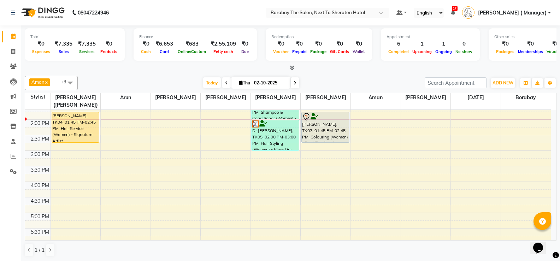
click at [368, 122] on div "8:00 AM 8:30 AM 9:00 AM 9:30 AM 10:00 AM 10:30 AM 11:00 AM 11:30 AM 12:00 PM 12…" at bounding box center [288, 135] width 526 height 404
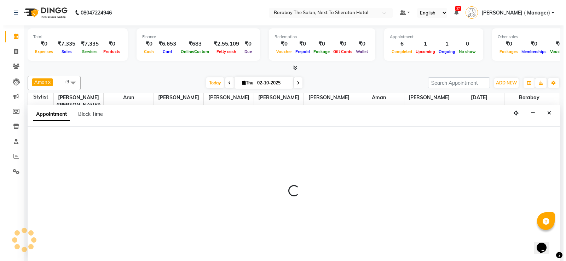
scroll to position [0, 0]
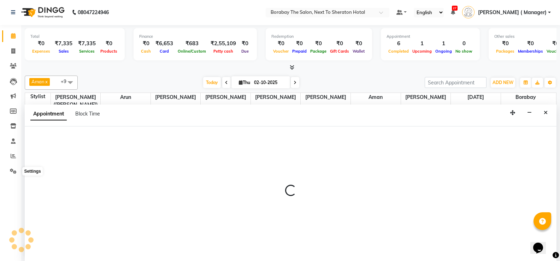
select select "83003"
select select "tentative"
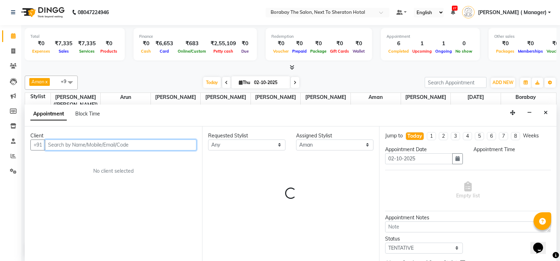
select select "840"
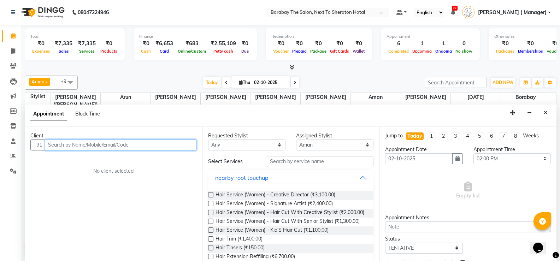
click at [96, 145] on input "text" at bounding box center [121, 145] width 152 height 11
type input "7077679999"
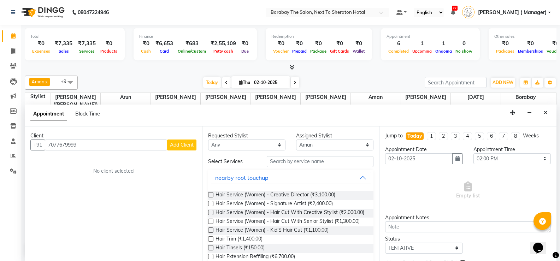
click at [177, 146] on span "Add Client" at bounding box center [182, 145] width 24 height 6
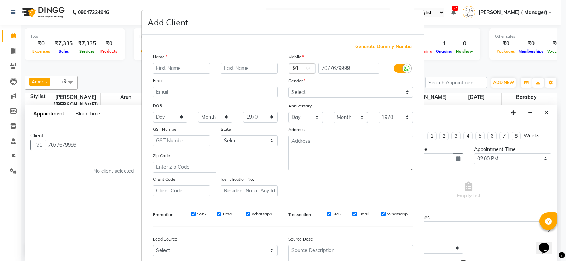
click at [183, 68] on input "text" at bounding box center [181, 68] width 57 height 11
click at [155, 66] on input "kHUSI" at bounding box center [181, 68] width 57 height 11
type input "KHUSI"
click at [242, 70] on input "text" at bounding box center [249, 68] width 57 height 11
type input "b"
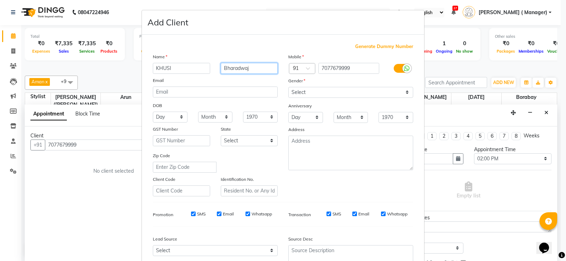
type input "Bharadwaj"
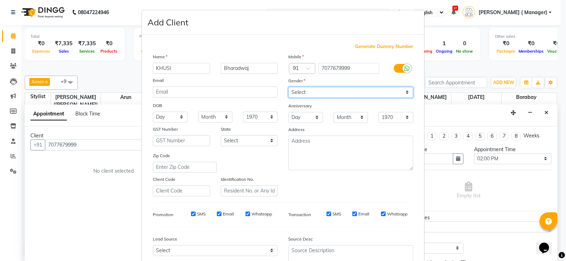
click at [350, 95] on select "Select Male Female Other Prefer Not To Say" at bounding box center [350, 92] width 125 height 11
select select "female"
click at [288, 87] on select "Select Male Female Other Prefer Not To Say" at bounding box center [350, 92] width 125 height 11
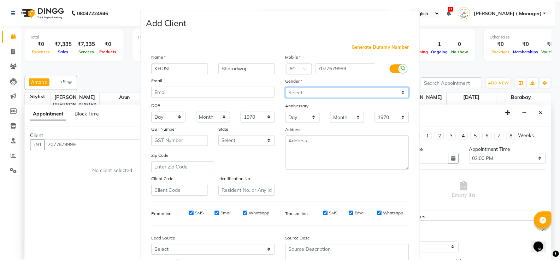
scroll to position [65, 0]
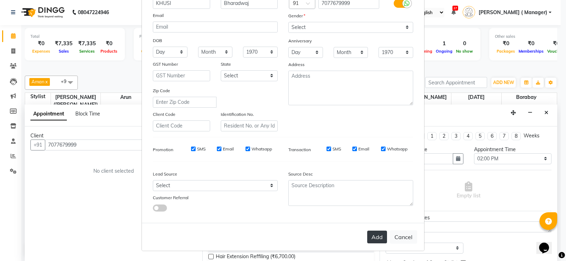
click at [375, 239] on button "Add" at bounding box center [377, 237] width 20 height 13
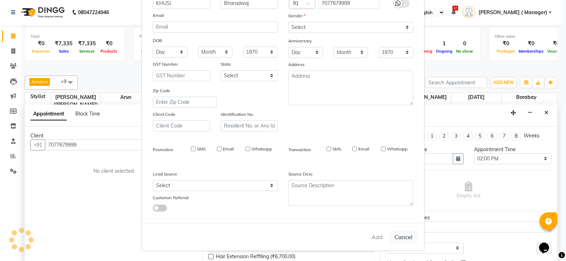
select select
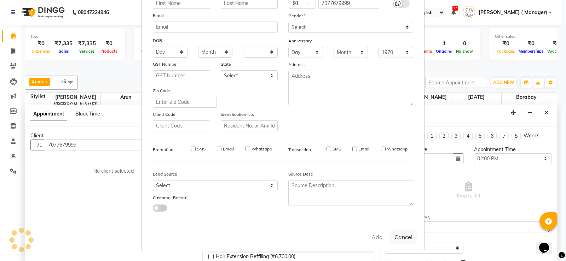
select select
checkbox input "false"
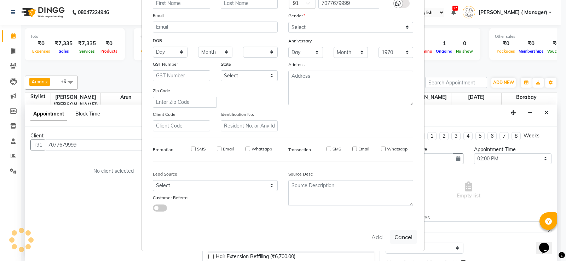
checkbox input "false"
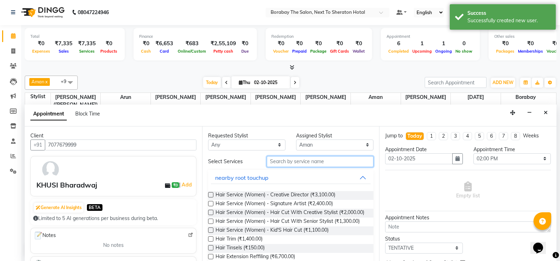
click at [293, 165] on input "text" at bounding box center [320, 161] width 107 height 11
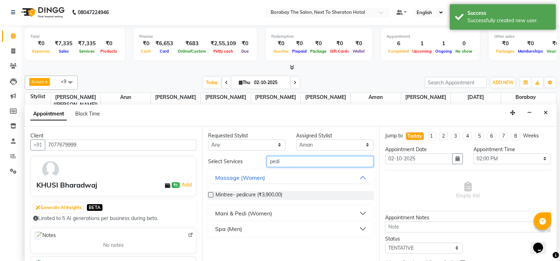
type input "pedi"
click at [263, 216] on div "Mani & Pedi (Women)" at bounding box center [243, 213] width 57 height 8
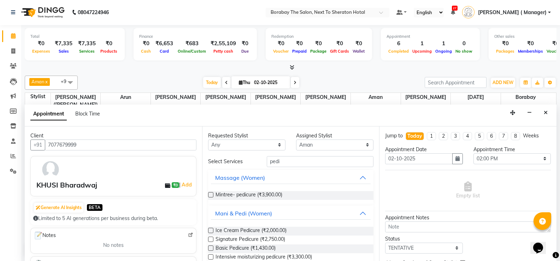
click at [209, 249] on label at bounding box center [210, 248] width 5 height 5
click at [209, 249] on input "checkbox" at bounding box center [210, 249] width 5 height 5
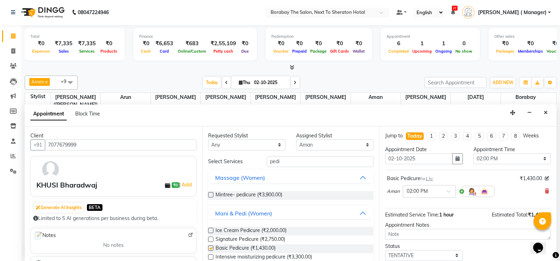
checkbox input "false"
click at [318, 141] on select "Select Aman Arun Balu Bhasker Borabay Dilnawaz Malik (Sameer) Easter Hannah Per…" at bounding box center [334, 145] width 77 height 11
select select "32380"
click at [296, 140] on select "Select Aman Arun Balu Bhasker Borabay Dilnawaz Malik (Sameer) Easter Hannah Per…" at bounding box center [334, 145] width 77 height 11
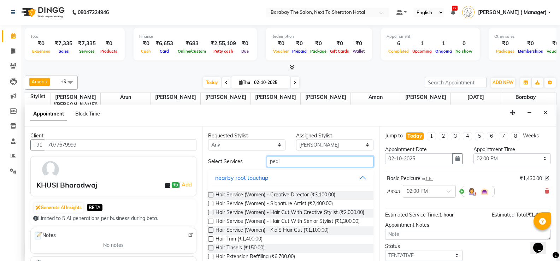
click at [285, 165] on input "pedi" at bounding box center [320, 161] width 107 height 11
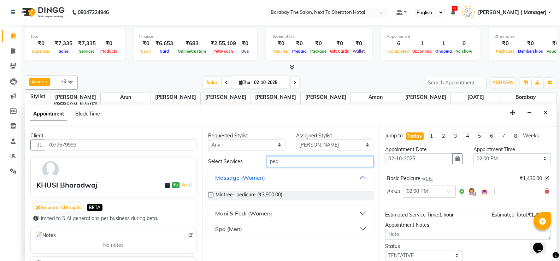
type input "pedi"
click at [230, 215] on div "Mani & Pedi (Women)" at bounding box center [243, 213] width 57 height 8
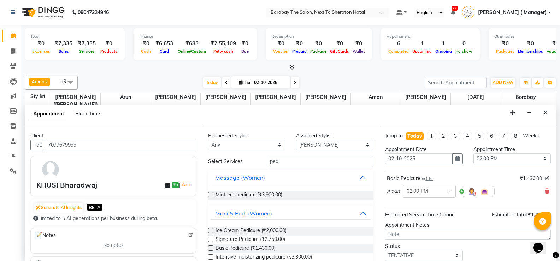
click at [212, 247] on label at bounding box center [210, 248] width 5 height 5
click at [212, 247] on input "checkbox" at bounding box center [210, 249] width 5 height 5
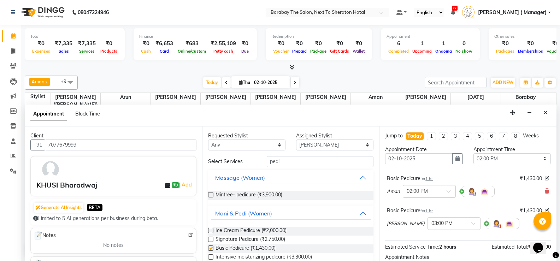
checkbox input "false"
click at [472, 224] on span at bounding box center [476, 225] width 9 height 7
type input "02"
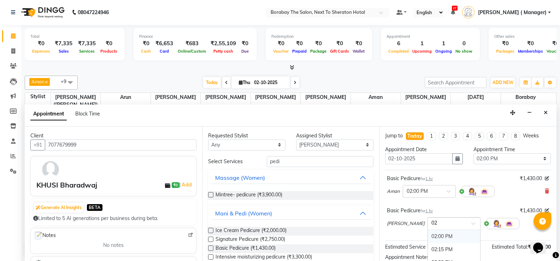
click at [449, 239] on div "02:00 PM" at bounding box center [454, 236] width 52 height 13
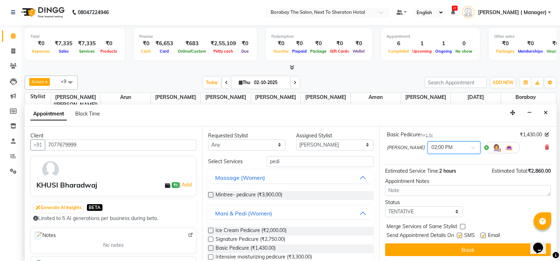
scroll to position [84, 0]
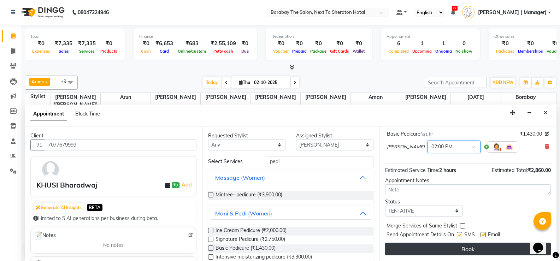
click at [455, 249] on button "Book" at bounding box center [468, 249] width 166 height 13
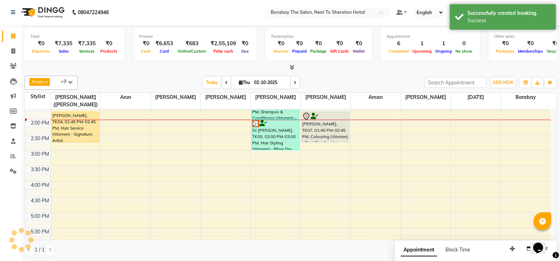
scroll to position [0, 0]
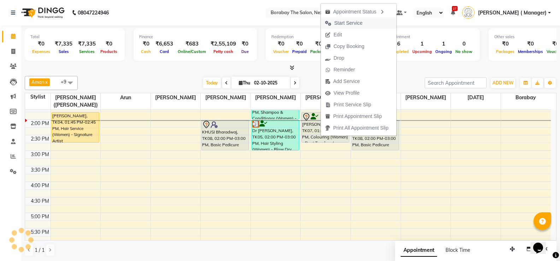
click at [344, 23] on span "Start Service" at bounding box center [348, 22] width 28 height 7
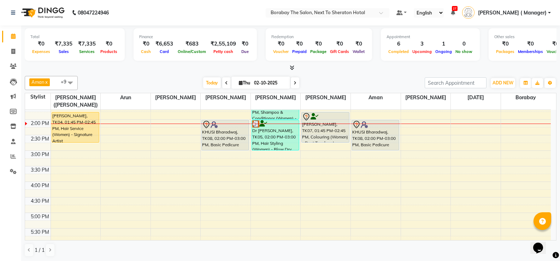
scroll to position [141, 0]
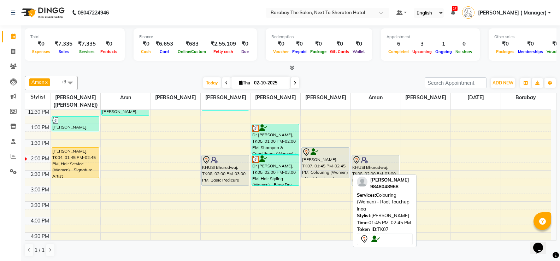
click at [329, 165] on div "[PERSON_NAME], TK07, 01:45 PM-02:45 PM, Colouring (Women) - Root Touchup Inoa" at bounding box center [325, 163] width 47 height 30
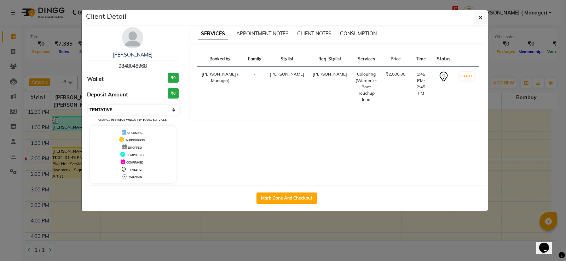
drag, startPoint x: 125, startPoint y: 110, endPoint x: 123, endPoint y: 114, distance: 4.8
click at [125, 110] on select "Select IN SERVICE CONFIRMED TENTATIVE CHECK IN MARK DONE DROPPED UPCOMING" at bounding box center [134, 110] width 92 height 10
select select "1"
click at [88, 105] on select "Select IN SERVICE CONFIRMED TENTATIVE CHECK IN MARK DONE DROPPED UPCOMING" at bounding box center [134, 110] width 92 height 10
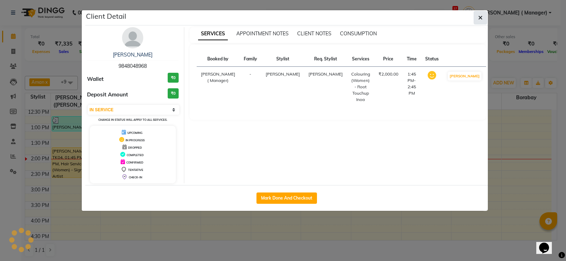
click at [474, 15] on button "button" at bounding box center [479, 17] width 13 height 13
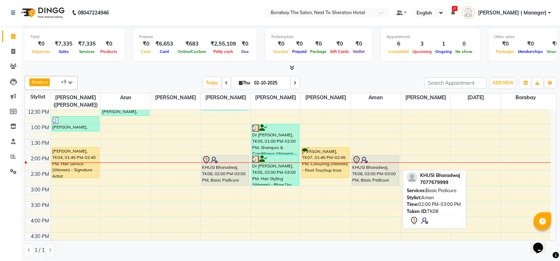
click at [371, 176] on div "KHUSI Bharadwaj, TK08, 02:00 PM-03:00 PM, Basic Pedicure" at bounding box center [375, 171] width 47 height 30
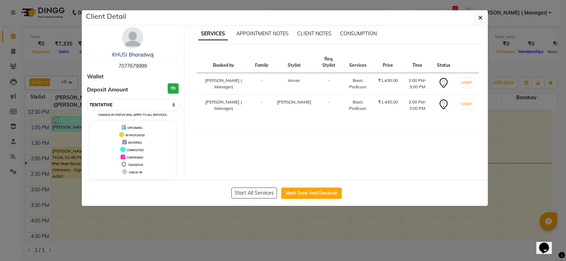
click at [108, 104] on select "Select IN SERVICE CONFIRMED TENTATIVE CHECK IN MARK DONE DROPPED UPCOMING" at bounding box center [134, 105] width 92 height 10
select select "1"
click at [88, 100] on select "Select IN SERVICE CONFIRMED TENTATIVE CHECK IN MARK DONE DROPPED UPCOMING" at bounding box center [134, 105] width 92 height 10
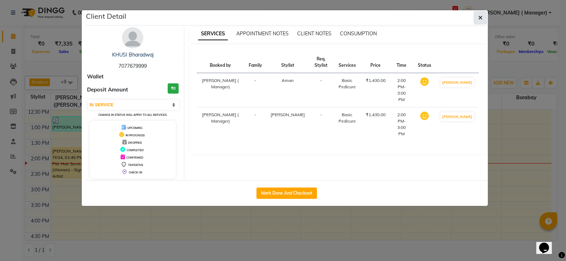
click at [479, 20] on icon "button" at bounding box center [480, 18] width 4 height 6
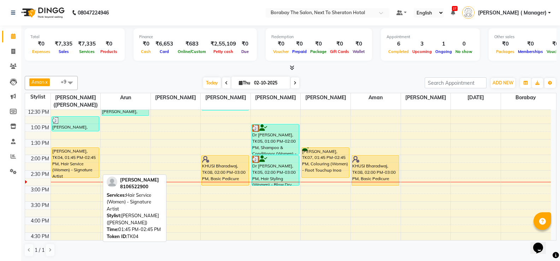
click at [76, 169] on div "Tavishi Gupta, TK04, 01:45 PM-02:45 PM, Hair Service (Women) - Signature Artist" at bounding box center [75, 163] width 47 height 30
select select "1"
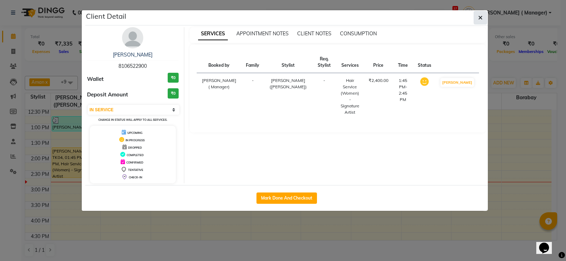
click at [478, 14] on button "button" at bounding box center [479, 17] width 13 height 13
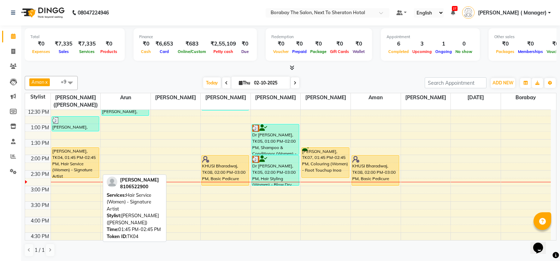
click at [74, 158] on div "Tavishi Gupta, TK04, 01:45 PM-02:45 PM, Hair Service (Women) - Signature Artist" at bounding box center [75, 163] width 47 height 30
select select "1"
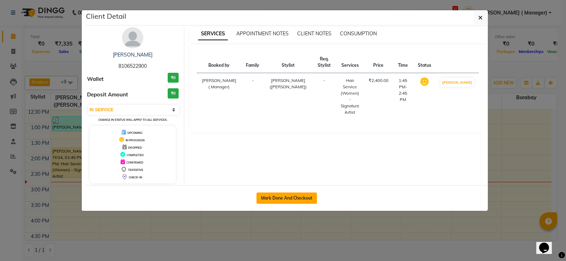
click at [292, 195] on button "Mark Done And Checkout" at bounding box center [286, 198] width 60 height 11
select select "service"
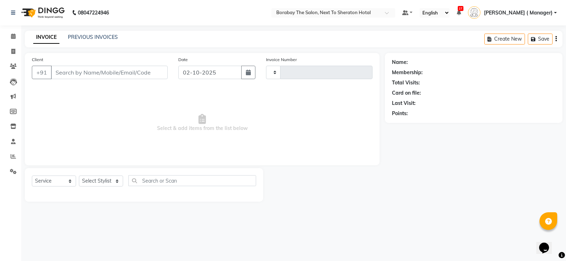
type input "4126"
select select "4945"
type input "8106522900"
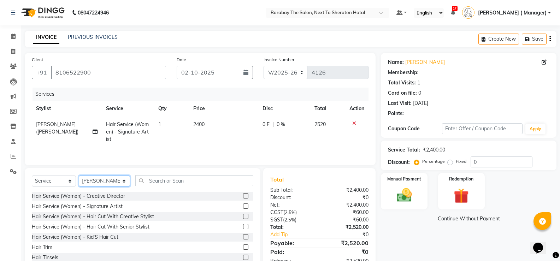
click at [107, 182] on select "Select Stylist Aman Arun Balu Bhasker Borabay Counter Borabay Dilnawaz Malik (S…" at bounding box center [104, 181] width 51 height 11
select select "32380"
click at [79, 176] on select "Select Stylist Aman Arun Balu Bhasker Borabay Counter Borabay Dilnawaz Malik (S…" at bounding box center [104, 181] width 51 height 11
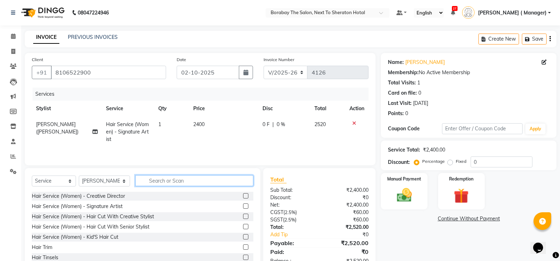
click at [196, 179] on input "text" at bounding box center [194, 180] width 118 height 11
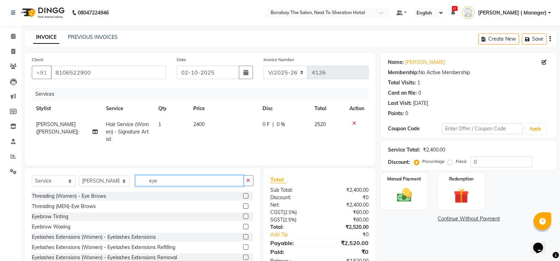
type input "eye"
click at [243, 197] on label at bounding box center [245, 195] width 5 height 5
click at [243, 197] on input "checkbox" at bounding box center [245, 196] width 5 height 5
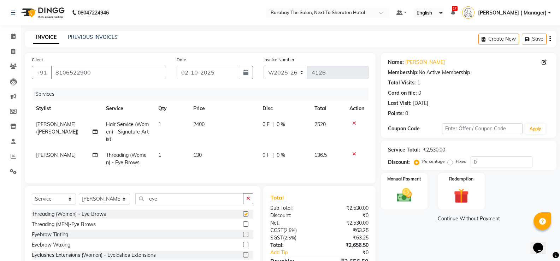
checkbox input "false"
click at [158, 203] on input "eye" at bounding box center [189, 198] width 108 height 11
type input "e"
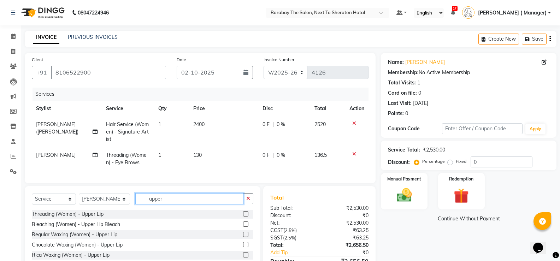
type input "upper"
click at [247, 217] on label at bounding box center [245, 213] width 5 height 5
click at [247, 217] on input "checkbox" at bounding box center [245, 214] width 5 height 5
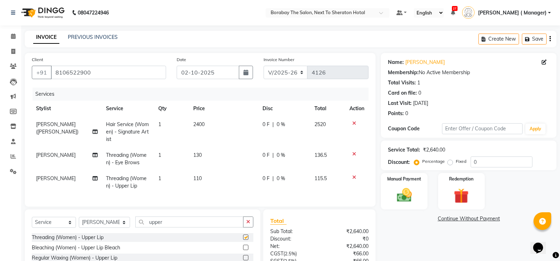
checkbox input "false"
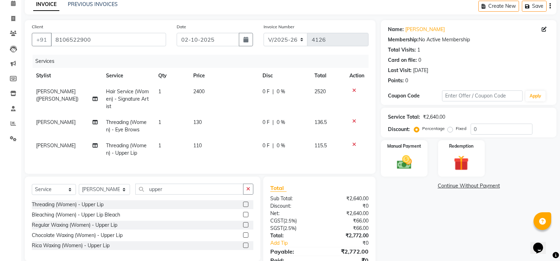
scroll to position [68, 0]
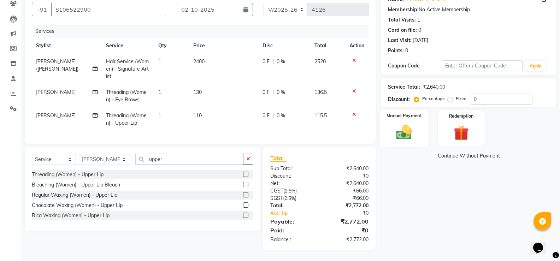
click at [397, 123] on img at bounding box center [404, 132] width 25 height 18
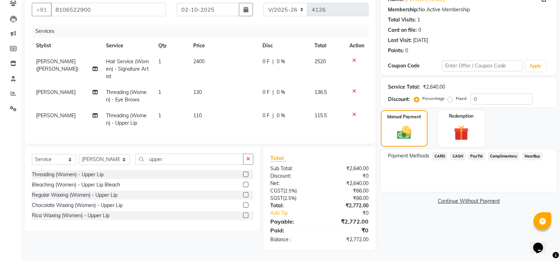
click at [443, 153] on span "CARD" at bounding box center [439, 156] width 15 height 8
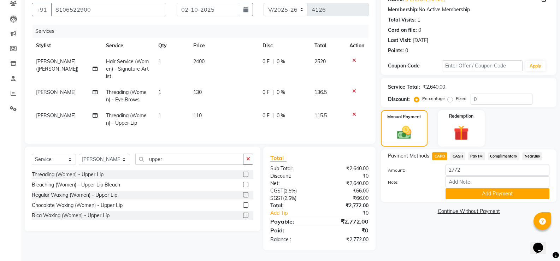
click at [480, 152] on span "PayTM" at bounding box center [476, 156] width 17 height 8
click at [457, 152] on span "CASH" at bounding box center [457, 156] width 15 height 8
click at [456, 165] on input "2772" at bounding box center [498, 170] width 104 height 11
type input "2700"
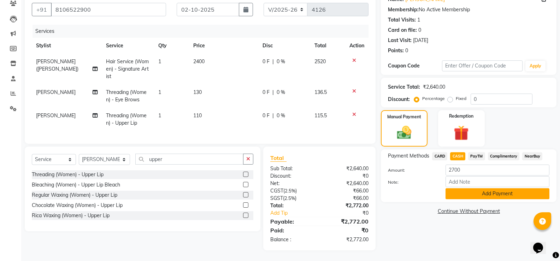
click at [471, 188] on button "Add Payment" at bounding box center [498, 193] width 104 height 11
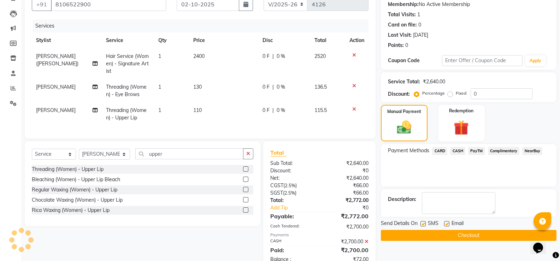
click at [478, 150] on span "PayTM" at bounding box center [476, 151] width 17 height 8
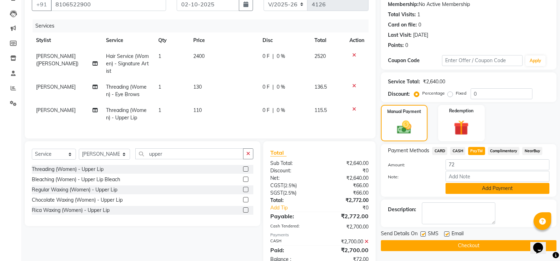
click at [483, 187] on button "Add Payment" at bounding box center [498, 188] width 104 height 11
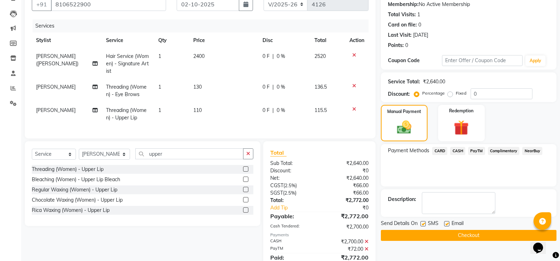
click at [476, 236] on button "Checkout" at bounding box center [469, 235] width 176 height 11
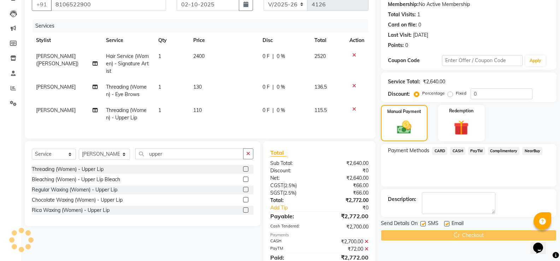
scroll to position [65, 0]
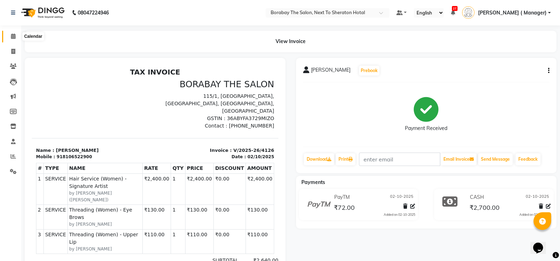
click at [13, 37] on icon at bounding box center [13, 36] width 5 height 5
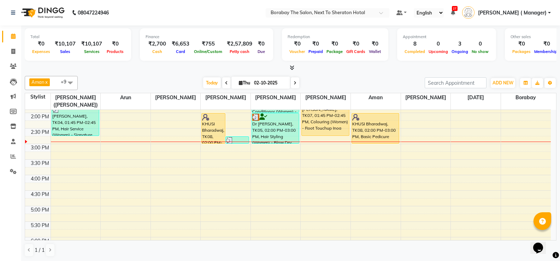
scroll to position [168, 0]
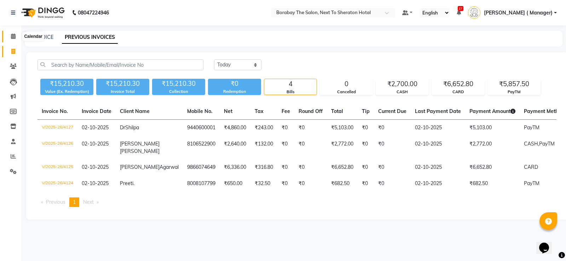
click at [13, 35] on icon at bounding box center [13, 36] width 5 height 5
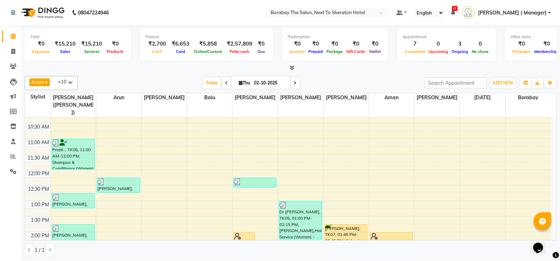
scroll to position [106, 0]
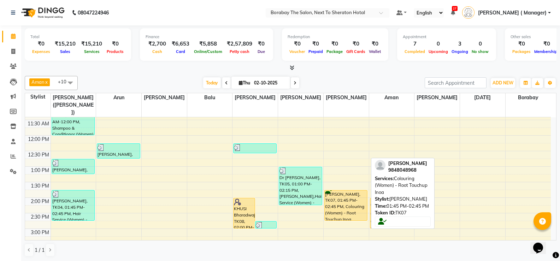
click at [336, 193] on div "[PERSON_NAME], TK07, 01:45 PM-02:45 PM, Colouring (Women) - Root Touchup Inoa" at bounding box center [346, 206] width 43 height 30
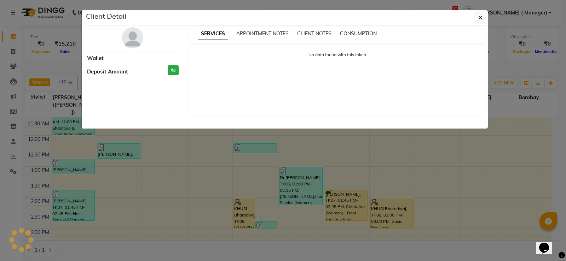
select select "1"
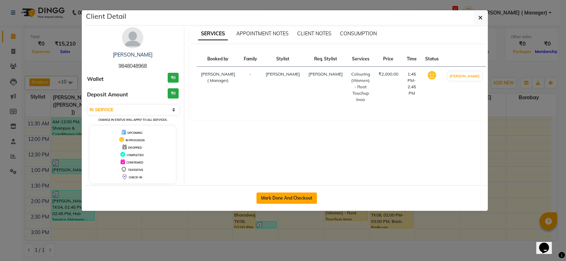
click at [292, 202] on button "Mark Done And Checkout" at bounding box center [286, 198] width 60 height 11
select select "service"
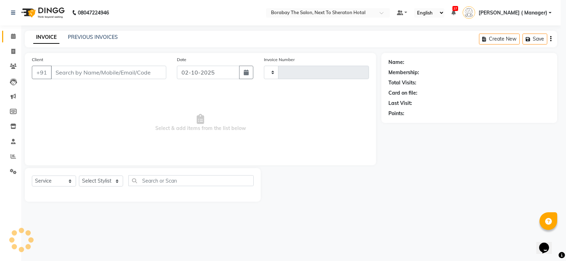
type input "4128"
select select "4945"
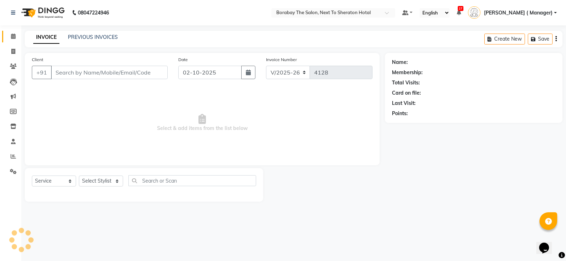
type input "9848048968"
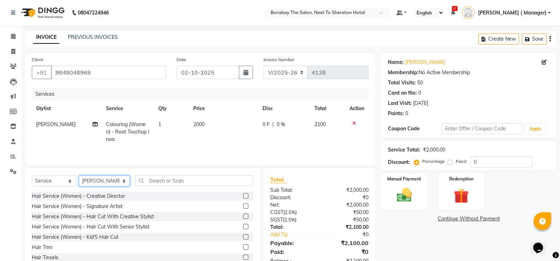
drag, startPoint x: 103, startPoint y: 185, endPoint x: 100, endPoint y: 180, distance: 5.1
click at [103, 185] on select "Select Stylist [PERSON_NAME] [PERSON_NAME] Borabay Counter Borabay [PERSON_NAME…" at bounding box center [104, 181] width 51 height 11
select select "32380"
click at [79, 176] on select "Select Stylist [PERSON_NAME] [PERSON_NAME] Borabay Counter Borabay [PERSON_NAME…" at bounding box center [104, 181] width 51 height 11
click at [157, 185] on input "text" at bounding box center [194, 180] width 118 height 11
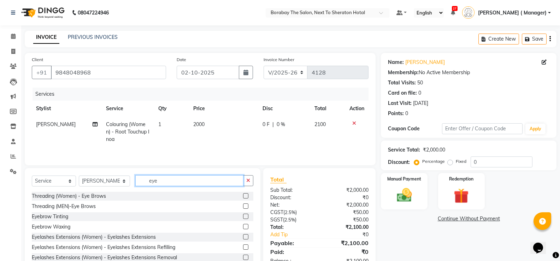
type input "eye"
click at [243, 197] on label at bounding box center [245, 195] width 5 height 5
click at [243, 197] on input "checkbox" at bounding box center [245, 196] width 5 height 5
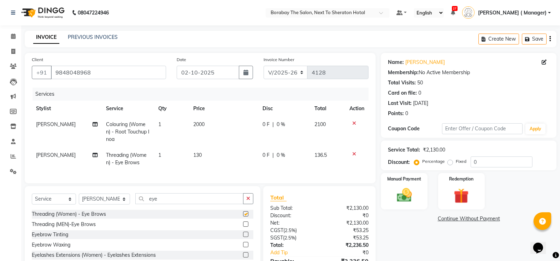
checkbox input "false"
click at [490, 162] on input "0" at bounding box center [502, 162] width 62 height 11
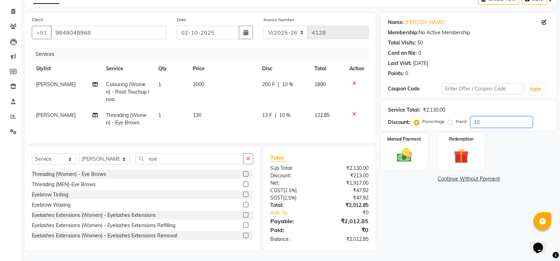
type input "10"
click at [139, 82] on td "Colouring (Women) - Root Touchup Inoa" at bounding box center [128, 92] width 52 height 31
select select "78121"
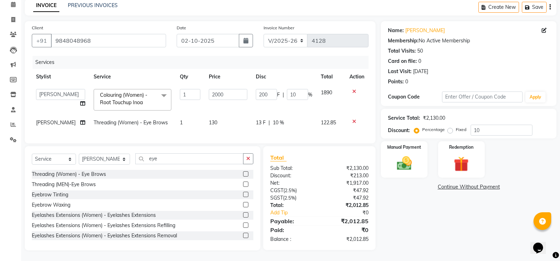
scroll to position [37, 0]
click at [146, 92] on span "Colouring (Women) - Root Touchup Inoa x" at bounding box center [129, 99] width 62 height 15
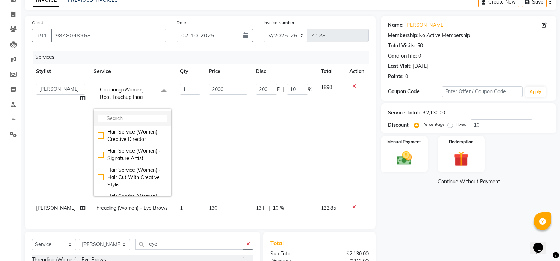
click at [118, 115] on input "multiselect-search" at bounding box center [133, 118] width 70 height 7
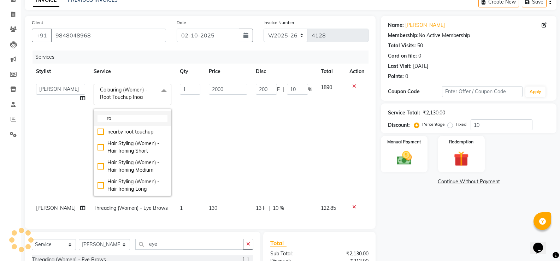
type input "r"
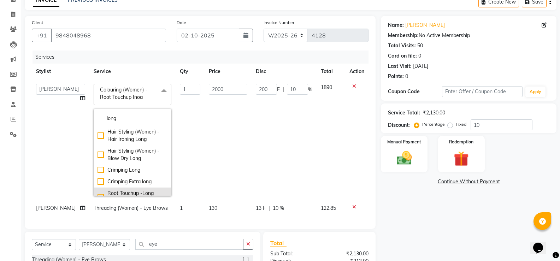
type input "long"
click at [117, 193] on div "Root Touchup -Long (Women)" at bounding box center [133, 197] width 70 height 15
checkbox input "true"
type input "2800"
type input "280"
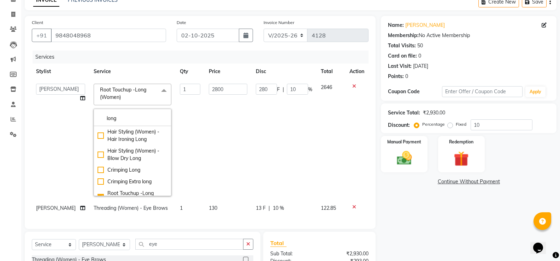
click at [226, 135] on td "2800" at bounding box center [228, 140] width 47 height 121
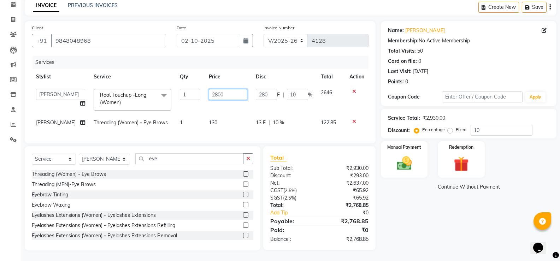
click at [214, 90] on input "2800" at bounding box center [228, 94] width 39 height 11
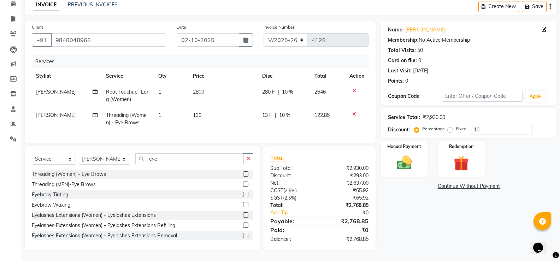
click at [221, 128] on div "Services Stylist Service Qty Price Disc Total Action Nithish Root Touchup -Long…" at bounding box center [200, 95] width 337 height 81
click at [198, 89] on span "2800" at bounding box center [198, 92] width 11 height 6
select select "78121"
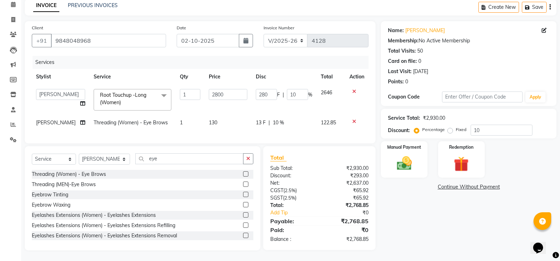
click at [198, 86] on td "1" at bounding box center [190, 100] width 29 height 30
click at [218, 89] on input "2800" at bounding box center [228, 94] width 39 height 11
click at [213, 89] on input "2800" at bounding box center [228, 94] width 39 height 11
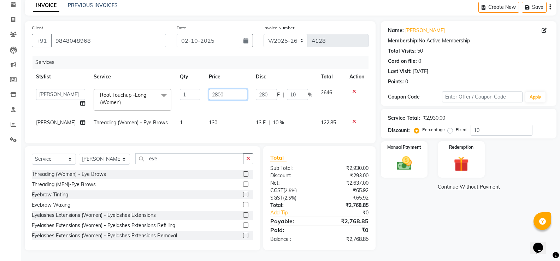
click at [213, 89] on input "2800" at bounding box center [228, 94] width 39 height 11
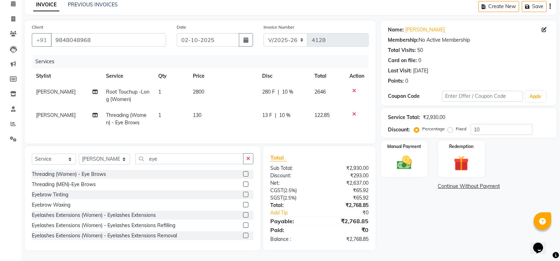
click at [128, 90] on span "Root Touchup -Long (Women)" at bounding box center [127, 96] width 43 height 14
select select "78121"
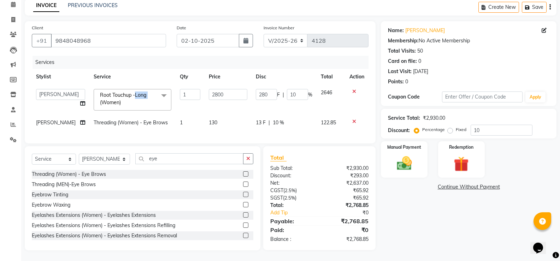
click at [128, 92] on span "Root Touchup -Long (Women)" at bounding box center [123, 99] width 46 height 14
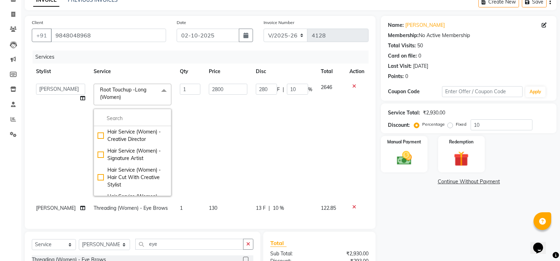
click at [155, 98] on span "Root Touchup -Long (Women) x" at bounding box center [133, 95] width 78 height 22
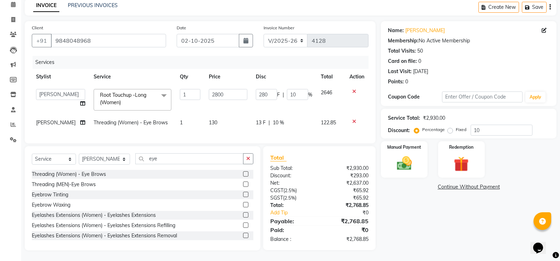
click at [157, 97] on span at bounding box center [164, 95] width 14 height 13
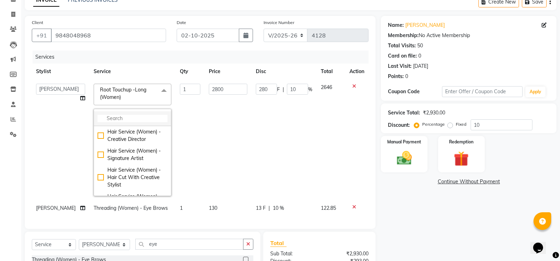
click at [124, 114] on li at bounding box center [132, 118] width 77 height 15
click at [105, 116] on input "multiselect-search" at bounding box center [133, 118] width 70 height 7
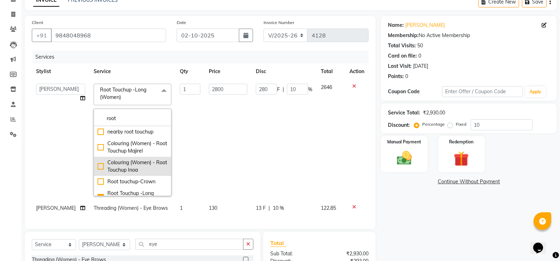
type input "root"
click at [98, 165] on div "Colouring (Women) - Root Touchup Inoa" at bounding box center [133, 166] width 70 height 15
checkbox input "true"
checkbox input "false"
type input "2000"
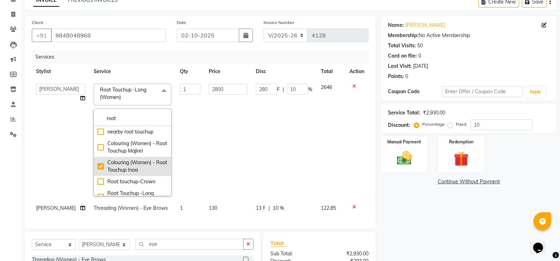
type input "200"
click at [224, 160] on td "2000" at bounding box center [228, 140] width 47 height 121
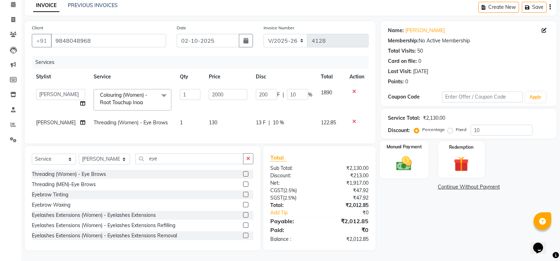
click at [407, 154] on img at bounding box center [404, 163] width 25 height 18
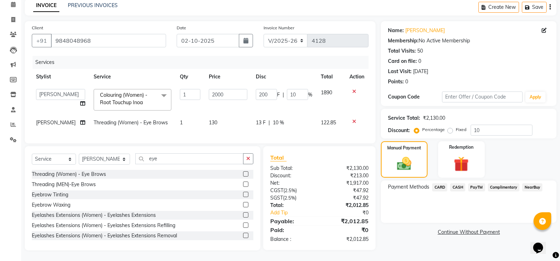
click at [440, 183] on span "CARD" at bounding box center [439, 187] width 15 height 8
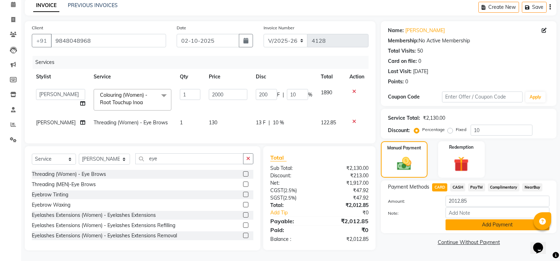
click at [485, 220] on button "Add Payment" at bounding box center [498, 225] width 104 height 11
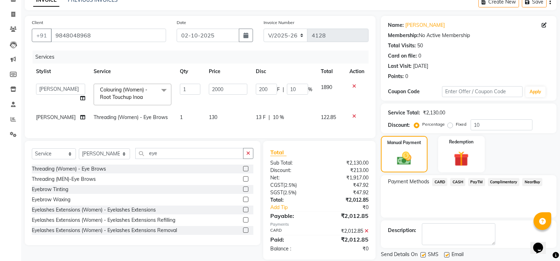
scroll to position [59, 0]
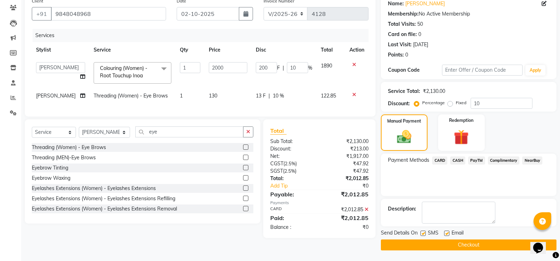
click at [455, 244] on button "Checkout" at bounding box center [469, 245] width 176 height 11
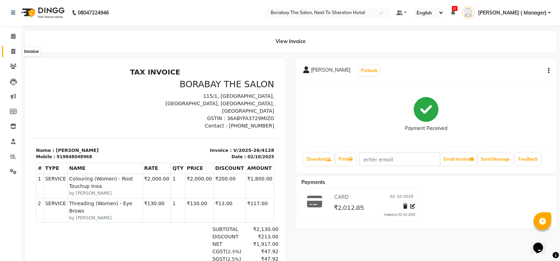
click at [13, 54] on icon at bounding box center [13, 51] width 4 height 5
select select "service"
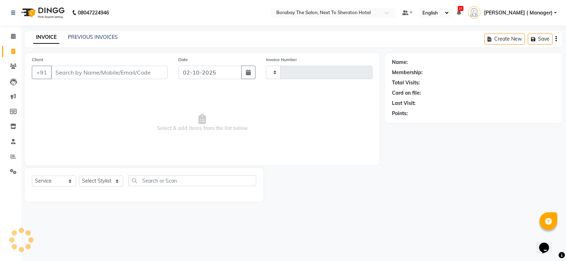
type input "4129"
select select "4945"
click at [89, 38] on link "PREVIOUS INVOICES" at bounding box center [93, 37] width 50 height 6
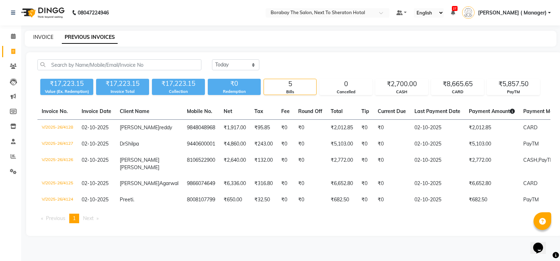
click at [42, 37] on link "INVOICE" at bounding box center [43, 37] width 20 height 6
select select "service"
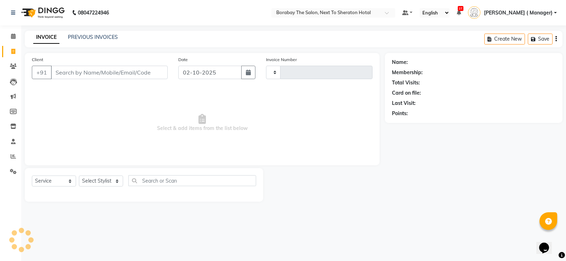
type input "4133"
select select "4945"
click at [12, 37] on icon at bounding box center [13, 36] width 5 height 5
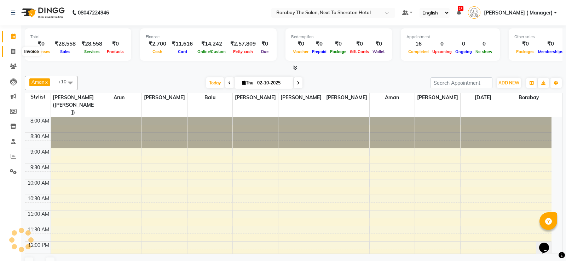
click at [13, 53] on icon at bounding box center [13, 51] width 4 height 5
select select "service"
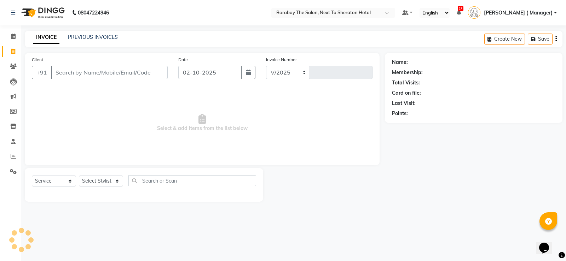
select select "4945"
type input "4133"
click at [97, 35] on link "PREVIOUS INVOICES" at bounding box center [93, 37] width 50 height 6
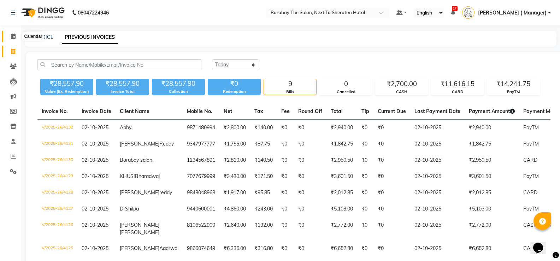
click at [12, 35] on icon at bounding box center [13, 36] width 5 height 5
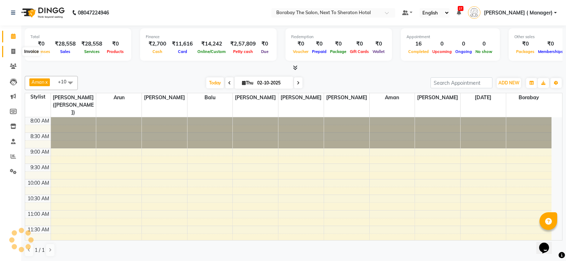
click at [13, 51] on icon at bounding box center [13, 51] width 4 height 5
select select "service"
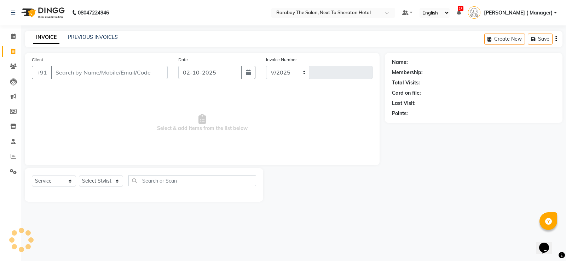
select select "4945"
type input "4133"
click at [14, 154] on icon at bounding box center [13, 156] width 5 height 5
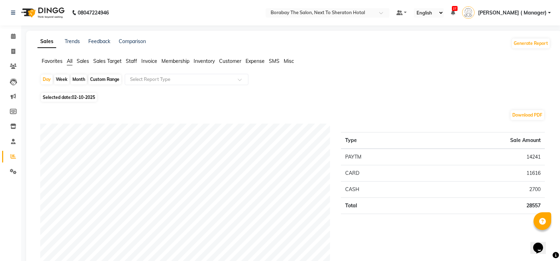
click at [132, 63] on span "Staff" at bounding box center [131, 61] width 11 height 6
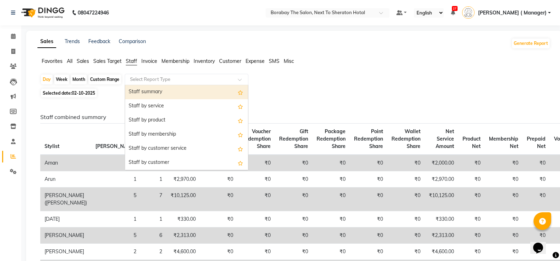
click at [160, 79] on input "text" at bounding box center [180, 79] width 102 height 7
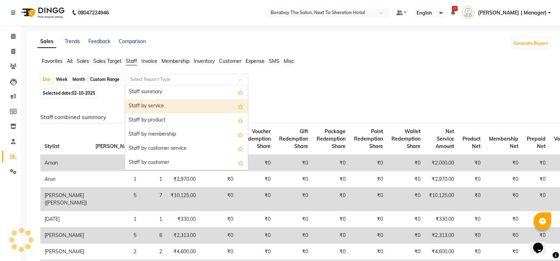
click at [160, 107] on div "Staff by service" at bounding box center [186, 106] width 123 height 14
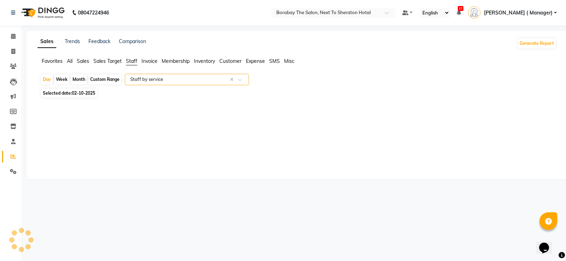
select select "filtered_report"
select select "csv"
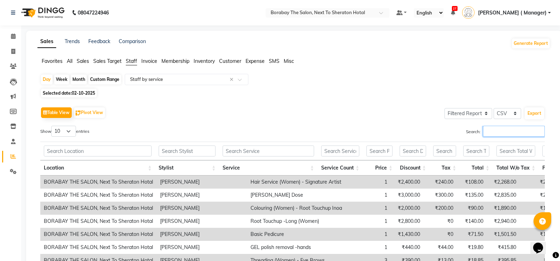
click at [500, 131] on input "Search:" at bounding box center [514, 131] width 62 height 11
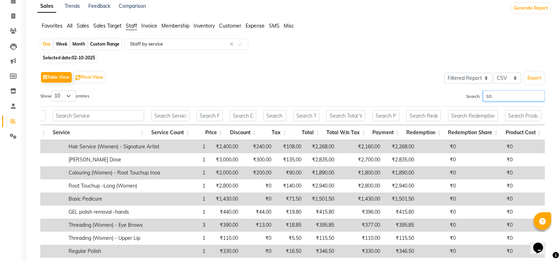
scroll to position [0, 166]
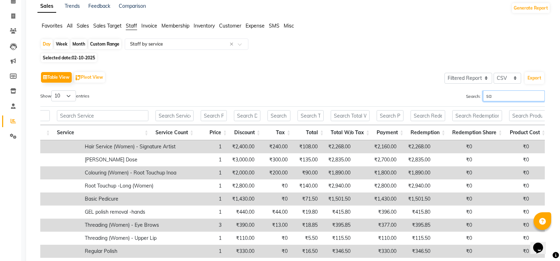
type input "s"
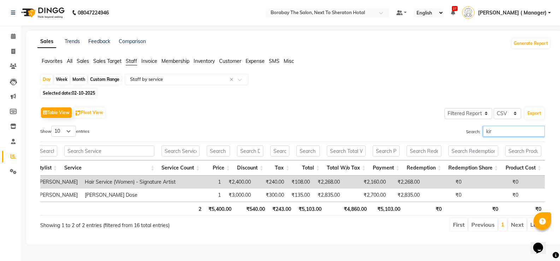
scroll to position [0, 122]
type input "k"
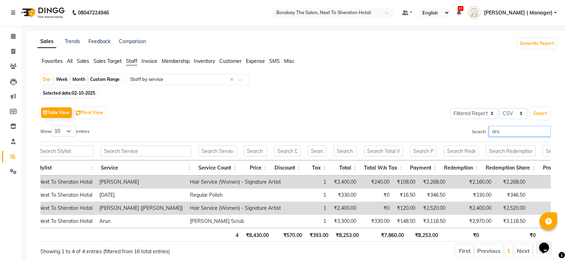
scroll to position [0, 61]
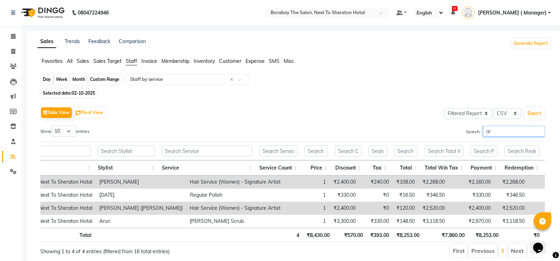
type input "a"
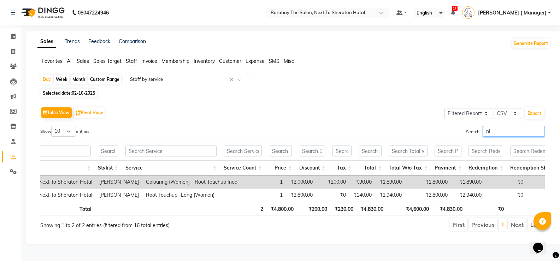
type input "n"
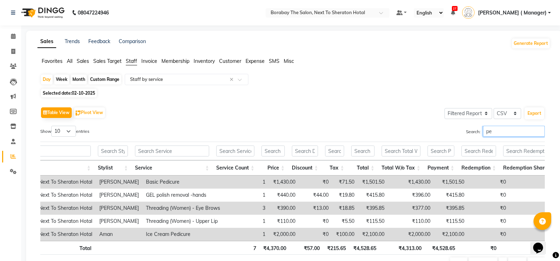
type input "p"
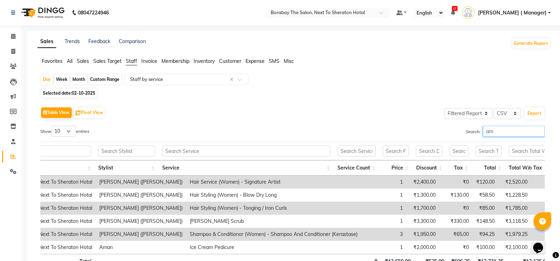
type input "a"
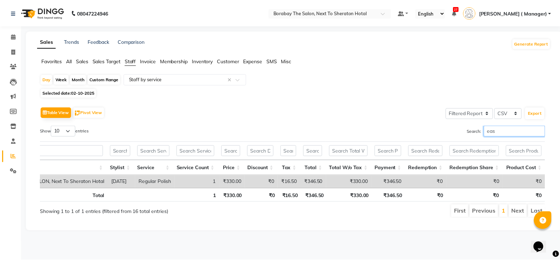
scroll to position [0, 47]
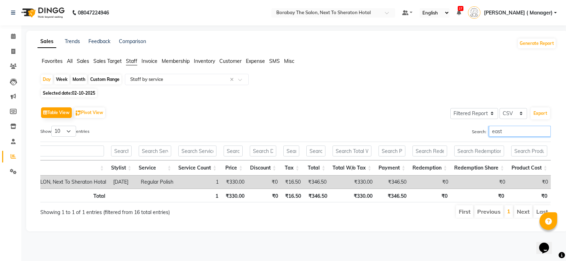
type input "east"
click at [13, 54] on icon at bounding box center [13, 51] width 4 height 5
select select "service"
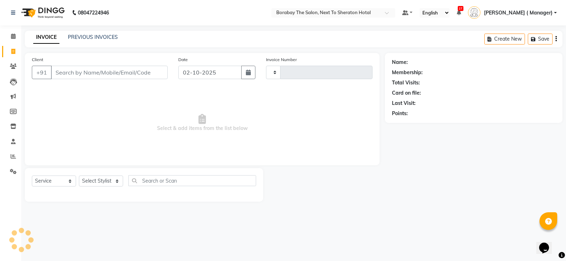
type input "4133"
select select "4945"
click at [86, 36] on link "PREVIOUS INVOICES" at bounding box center [93, 37] width 50 height 6
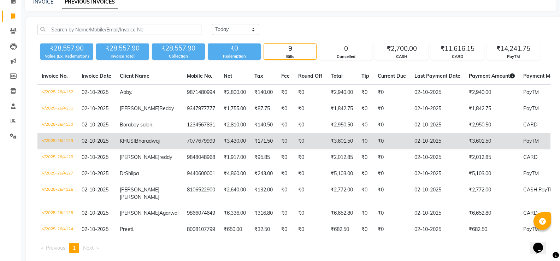
scroll to position [91, 0]
